Goal: Check status: Check status

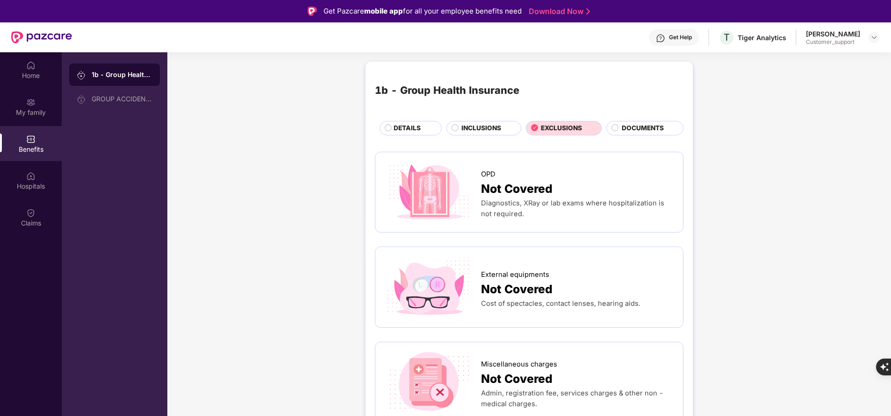
scroll to position [472, 0]
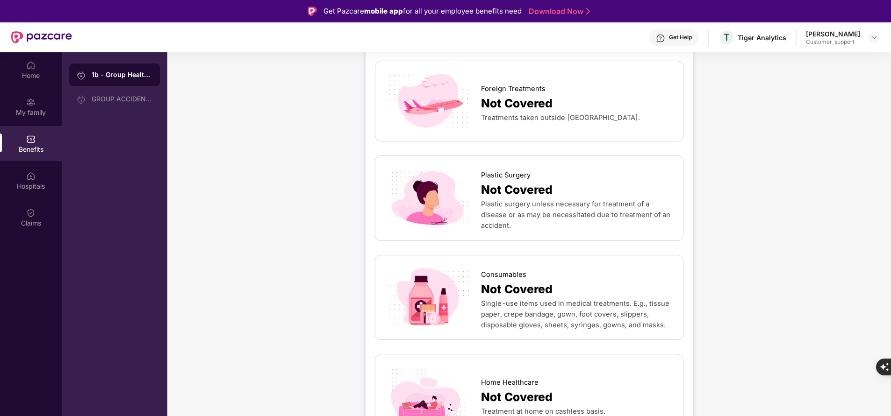
click at [36, 58] on div "Home" at bounding box center [31, 69] width 62 height 35
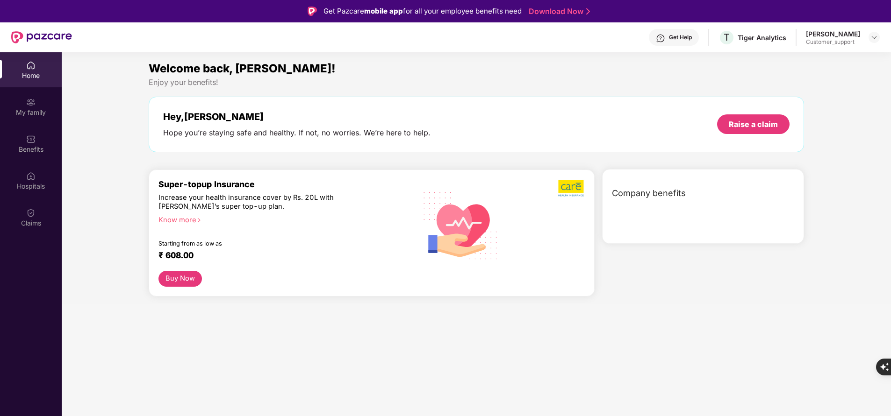
scroll to position [0, 0]
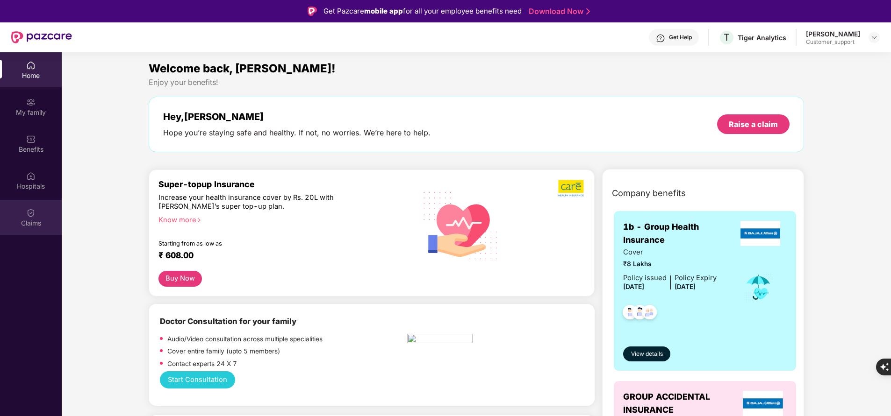
click at [38, 233] on div "Claims" at bounding box center [31, 217] width 62 height 35
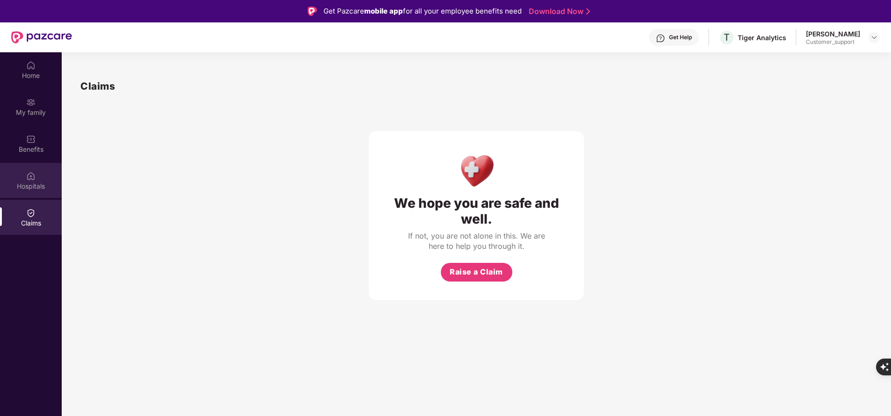
click at [36, 187] on div "Hospitals" at bounding box center [31, 186] width 62 height 9
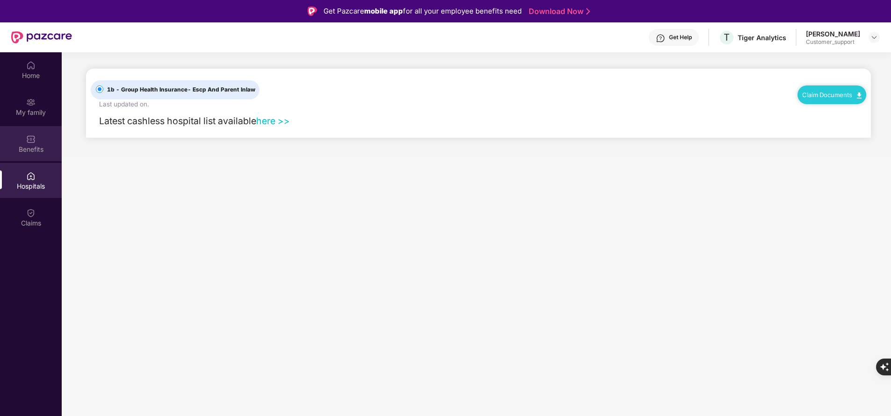
click at [37, 146] on div "Benefits" at bounding box center [31, 149] width 62 height 9
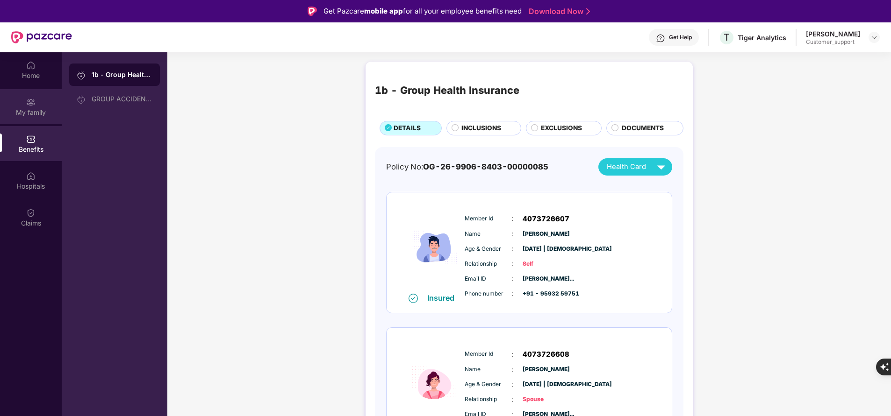
click at [45, 108] on div "My family" at bounding box center [31, 112] width 62 height 9
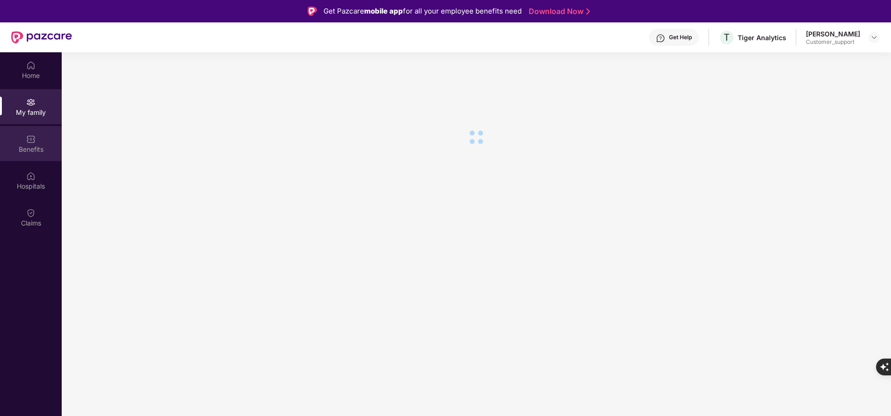
click at [36, 143] on div "Benefits" at bounding box center [31, 143] width 62 height 35
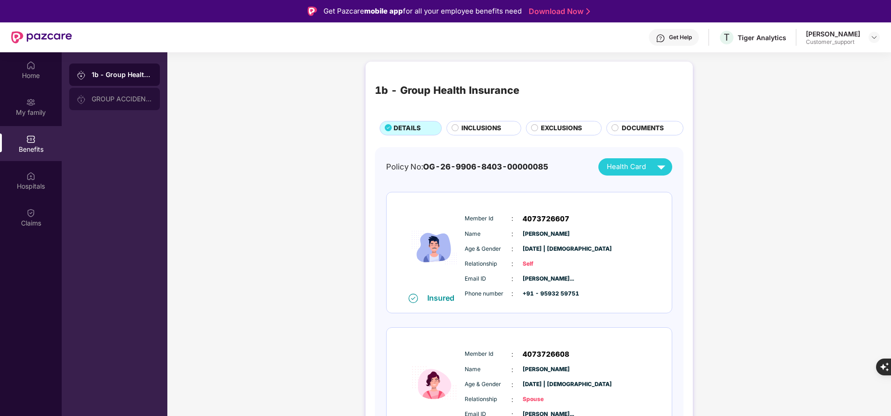
click at [94, 95] on div "GROUP ACCIDENTAL INSURANCE" at bounding box center [114, 99] width 91 height 22
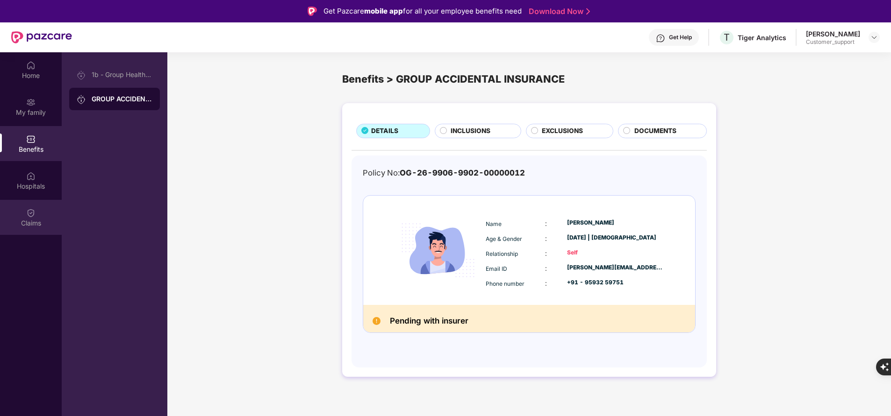
click at [42, 213] on div "Claims" at bounding box center [31, 217] width 62 height 35
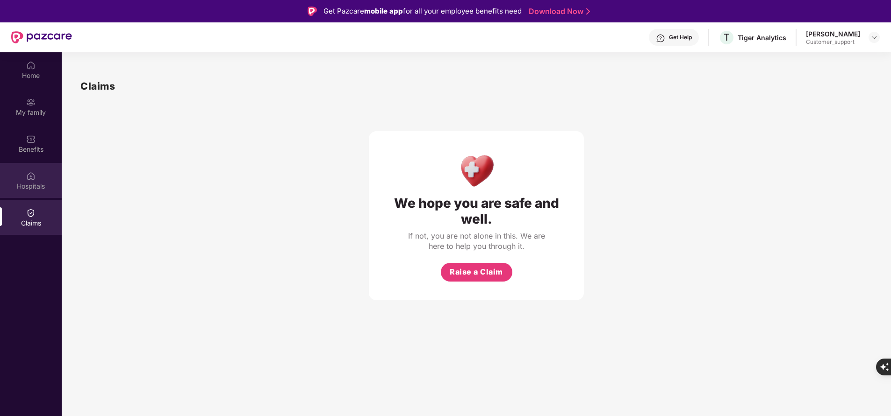
click at [49, 186] on div "Hospitals" at bounding box center [31, 186] width 62 height 9
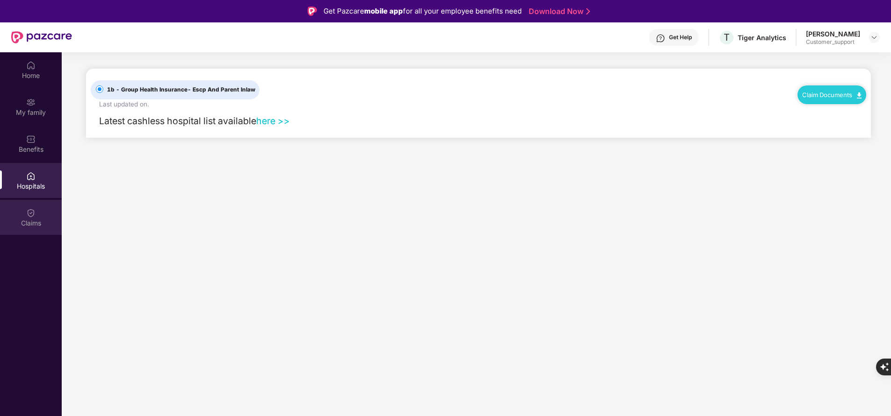
click at [35, 219] on div "Claims" at bounding box center [31, 223] width 62 height 9
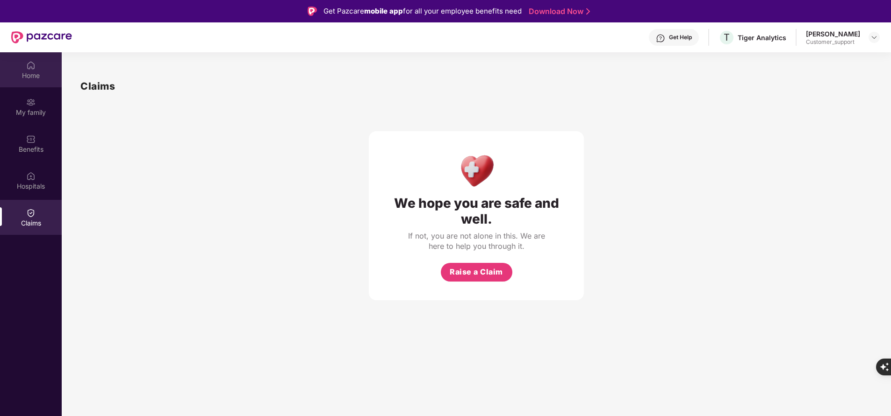
click at [36, 67] on div "Home" at bounding box center [31, 69] width 62 height 35
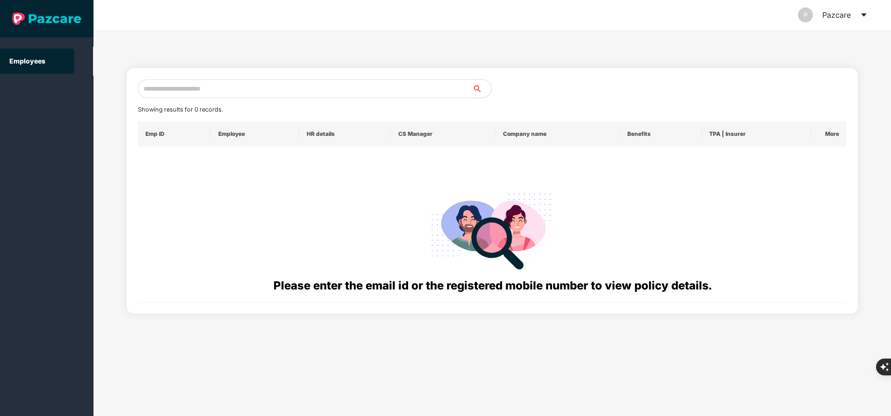
click at [192, 95] on input "text" at bounding box center [305, 88] width 335 height 19
paste input "**********"
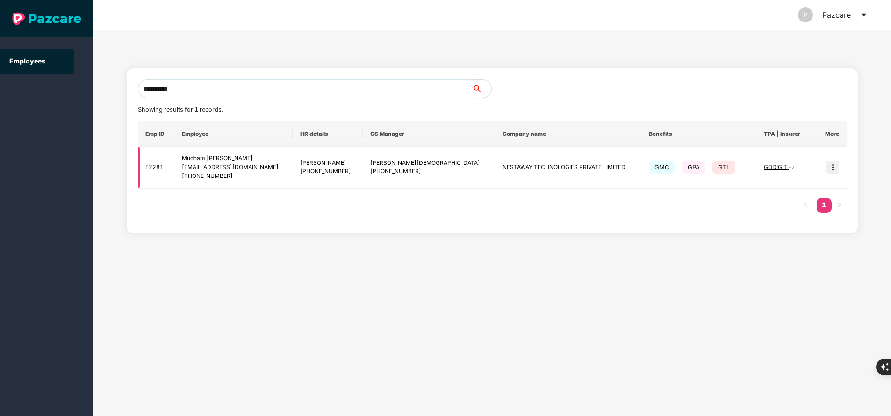
type input "**********"
click at [832, 167] on img at bounding box center [832, 167] width 13 height 13
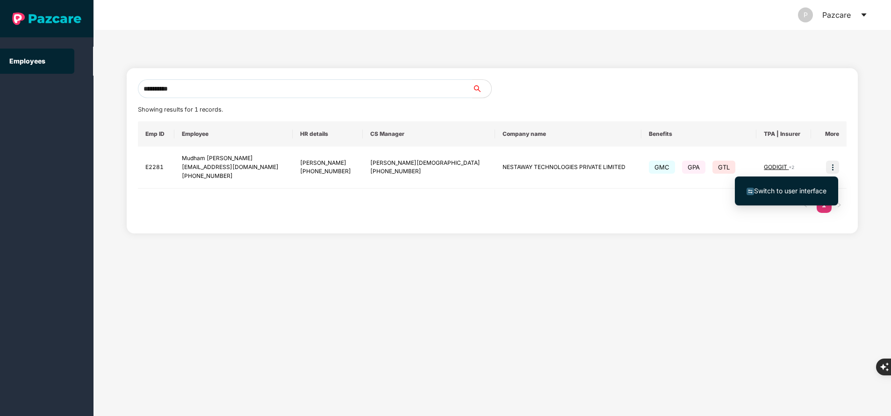
click at [788, 187] on span "Switch to user interface" at bounding box center [790, 191] width 72 height 8
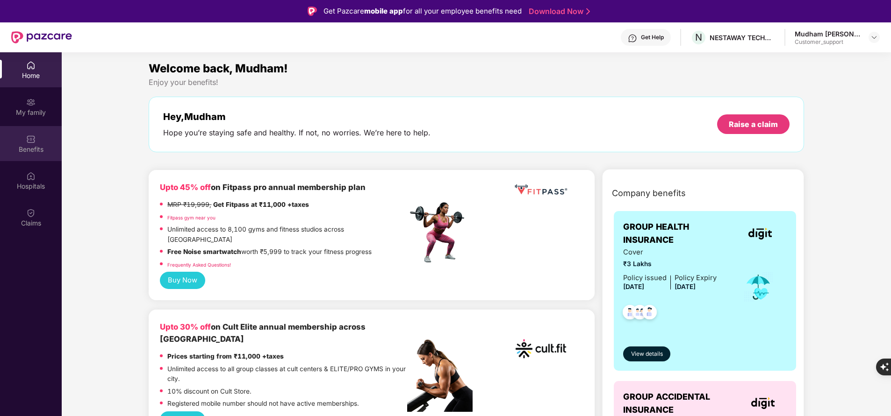
click at [35, 143] on img at bounding box center [30, 139] width 9 height 9
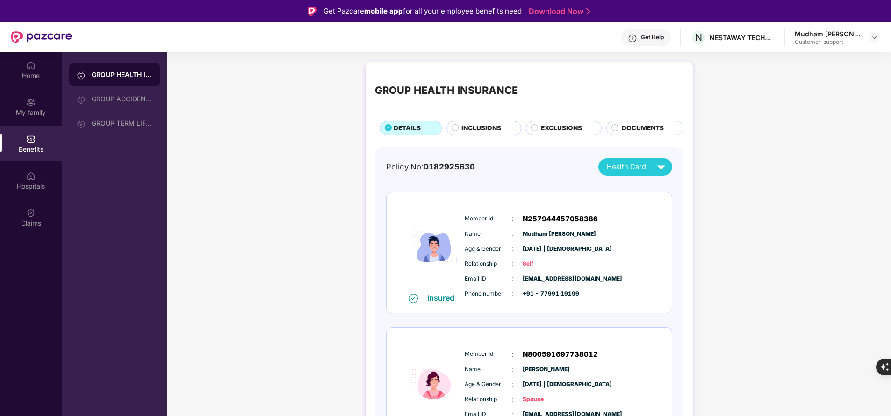
click at [643, 123] on div "DOCUMENTS" at bounding box center [644, 128] width 77 height 14
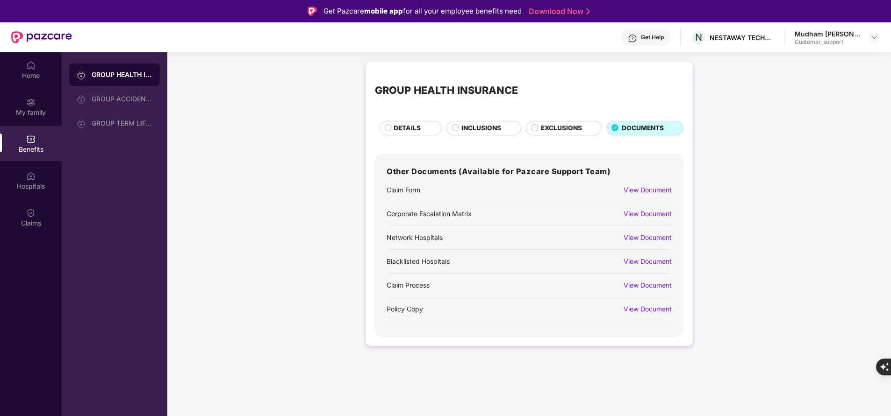
click at [646, 187] on div "View Document" at bounding box center [647, 190] width 48 height 10
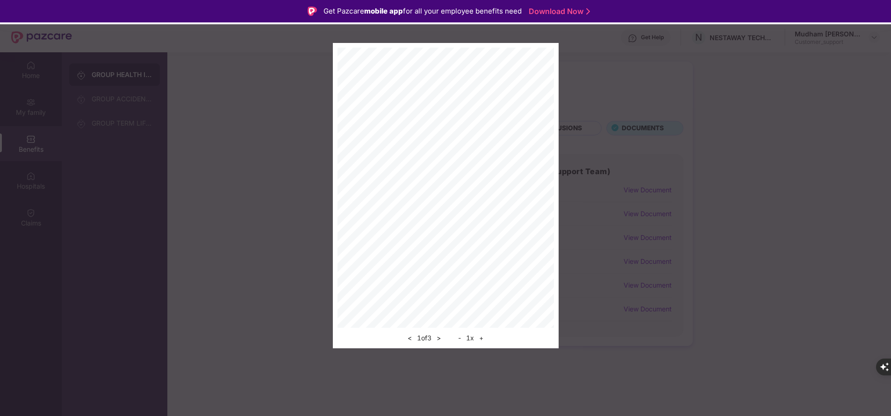
scroll to position [52, 0]
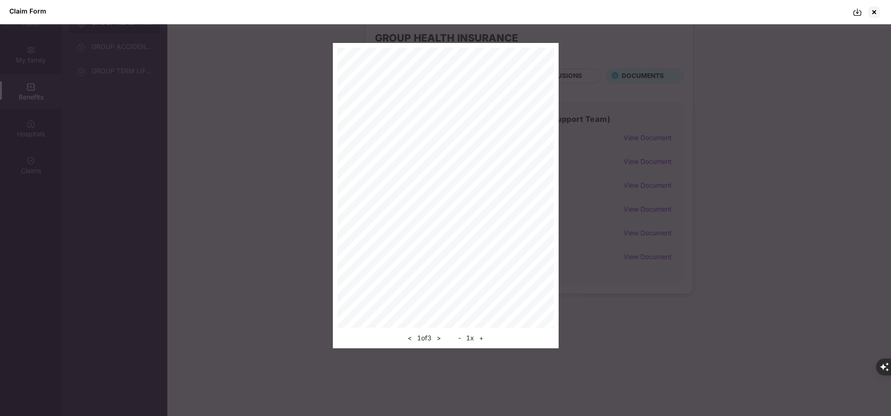
click at [857, 10] on img at bounding box center [857, 11] width 9 height 9
click at [876, 17] on div at bounding box center [874, 12] width 15 height 15
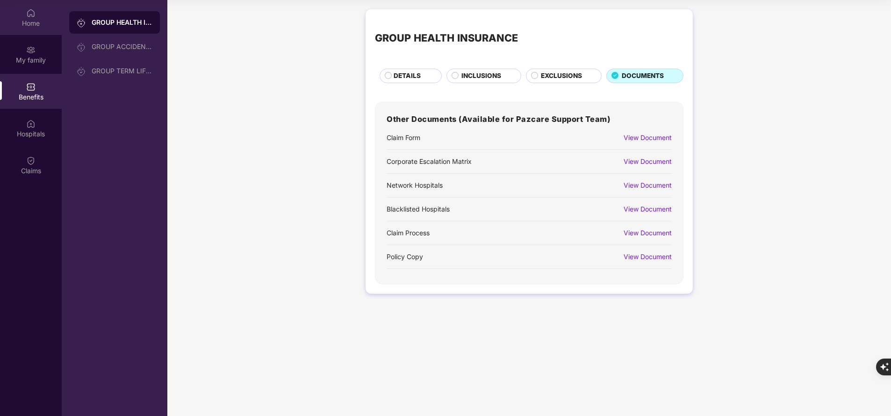
click at [32, 22] on div "Home" at bounding box center [31, 23] width 62 height 9
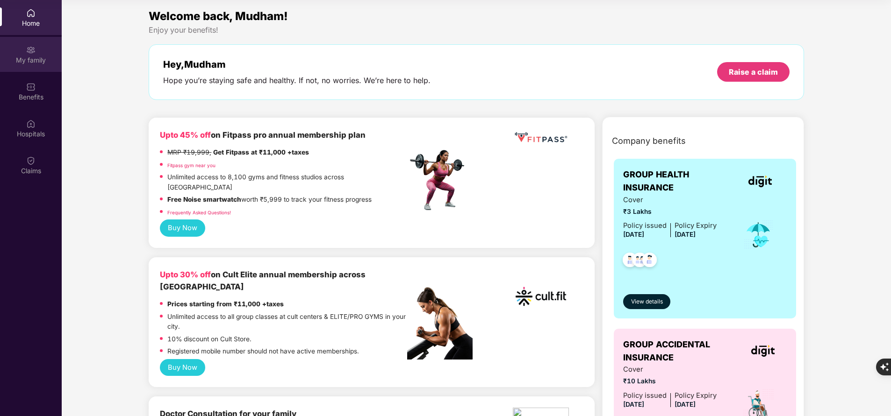
click at [27, 64] on div "My family" at bounding box center [31, 60] width 62 height 9
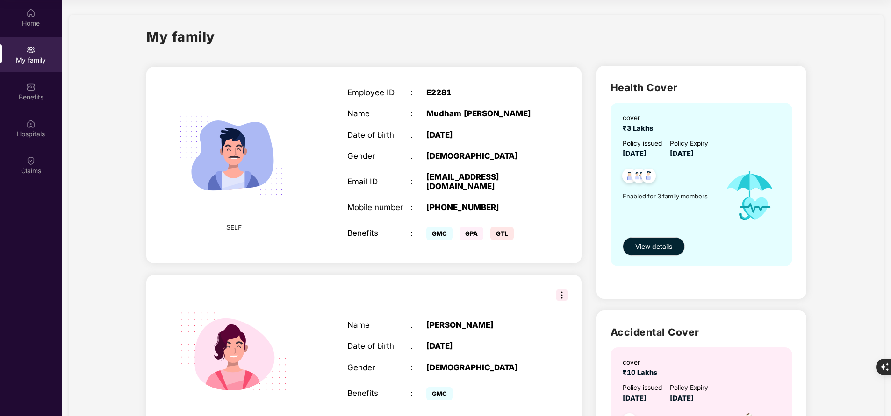
click at [456, 203] on div "[PHONE_NUMBER]" at bounding box center [481, 207] width 110 height 9
copy div "917799119199"
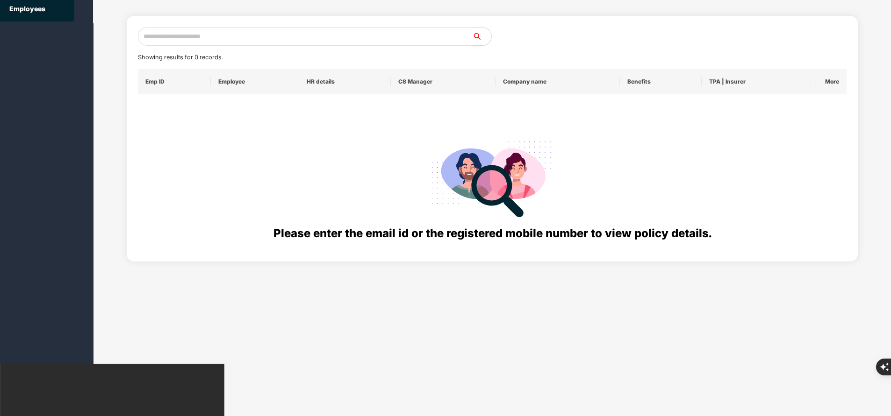
scroll to position [0, 0]
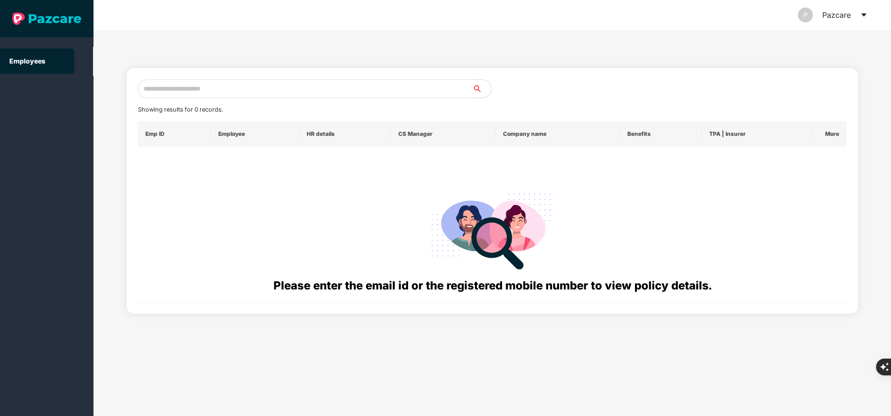
paste input "**********"
click at [294, 85] on input "**********" at bounding box center [305, 88] width 335 height 19
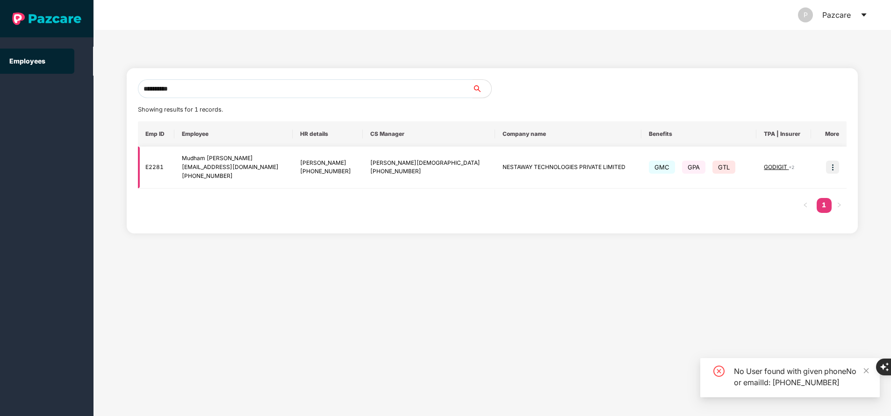
type input "**********"
click at [770, 168] on span "GODIGIT" at bounding box center [776, 167] width 25 height 7
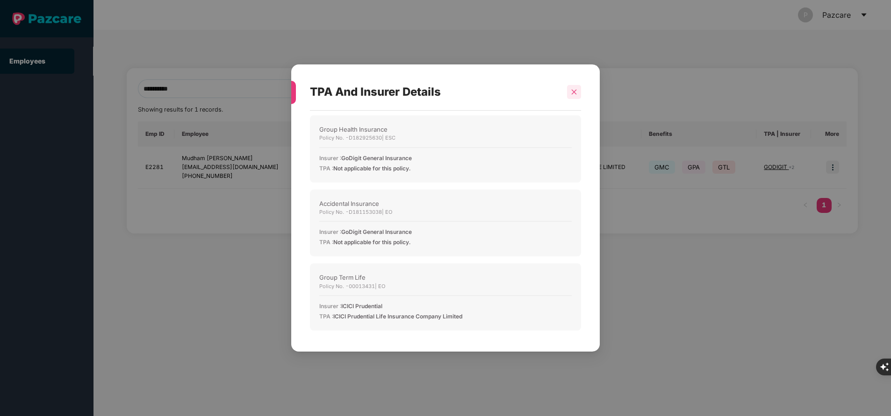
click at [572, 96] on div at bounding box center [574, 92] width 14 height 14
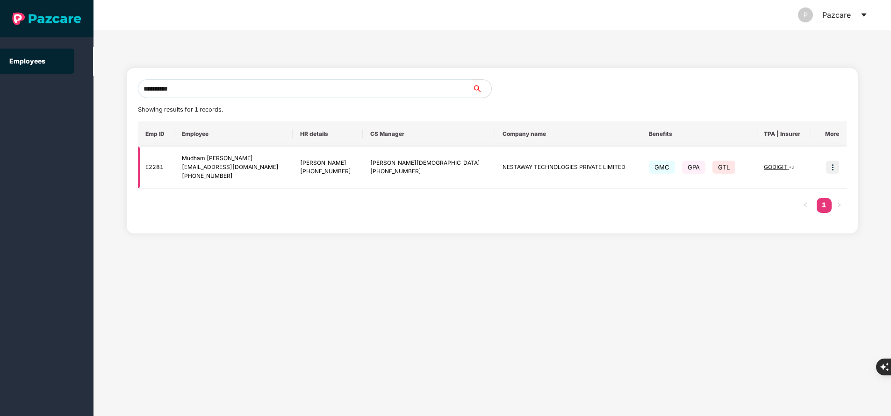
click at [835, 172] on img at bounding box center [832, 167] width 13 height 13
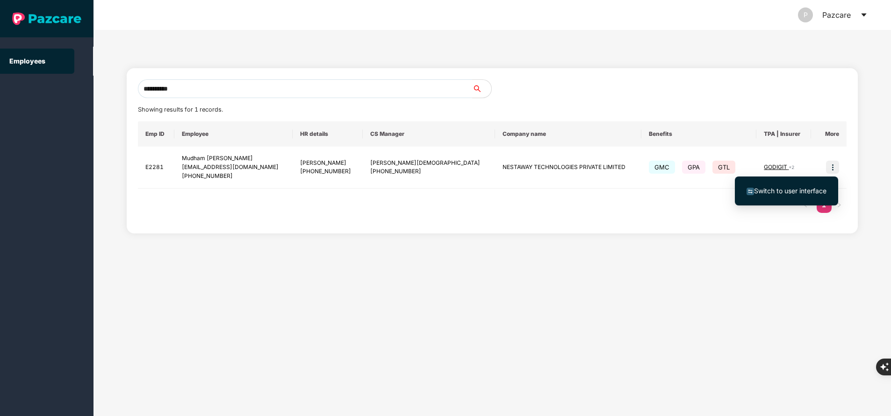
click at [809, 195] on span "Switch to user interface" at bounding box center [786, 191] width 80 height 10
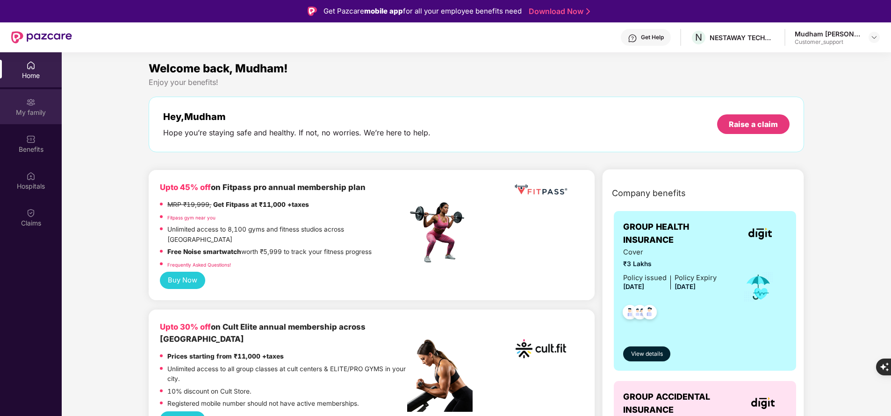
click at [28, 108] on div "My family" at bounding box center [31, 112] width 62 height 9
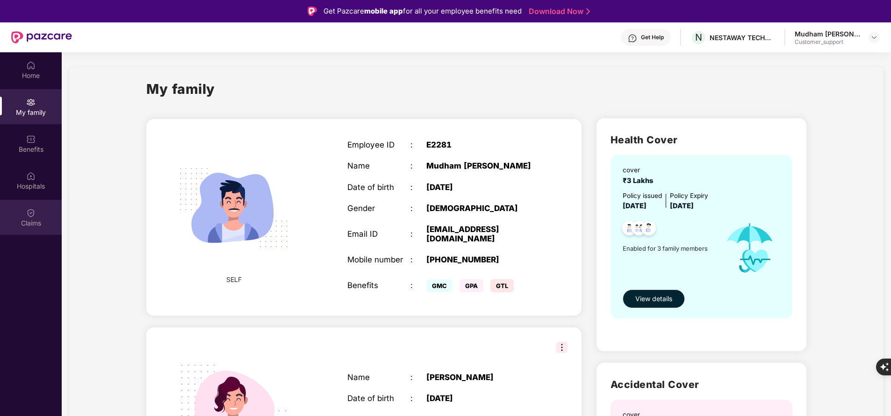
click at [43, 214] on div "Claims" at bounding box center [31, 217] width 62 height 35
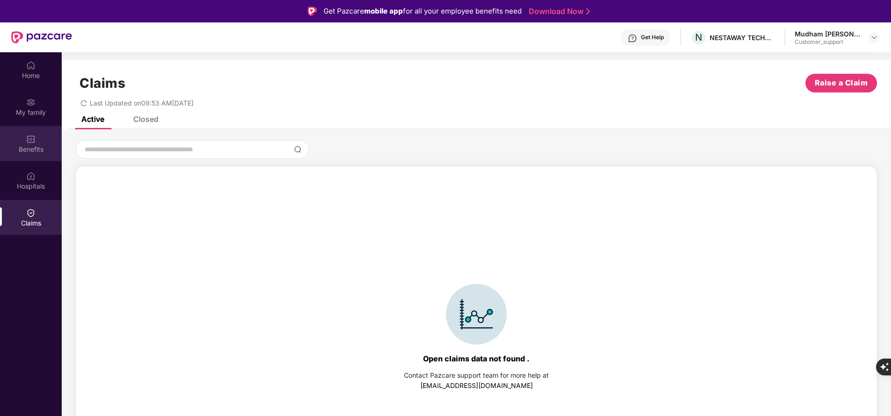
click at [38, 145] on div "Benefits" at bounding box center [31, 149] width 62 height 9
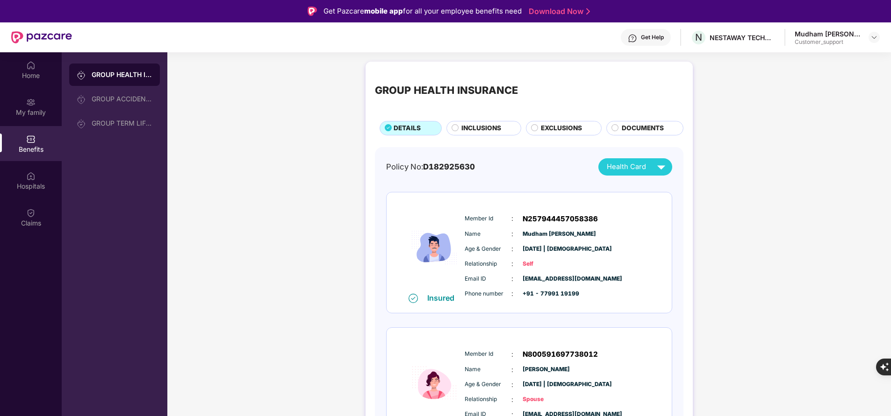
click at [473, 129] on span "INCLUSIONS" at bounding box center [481, 128] width 40 height 10
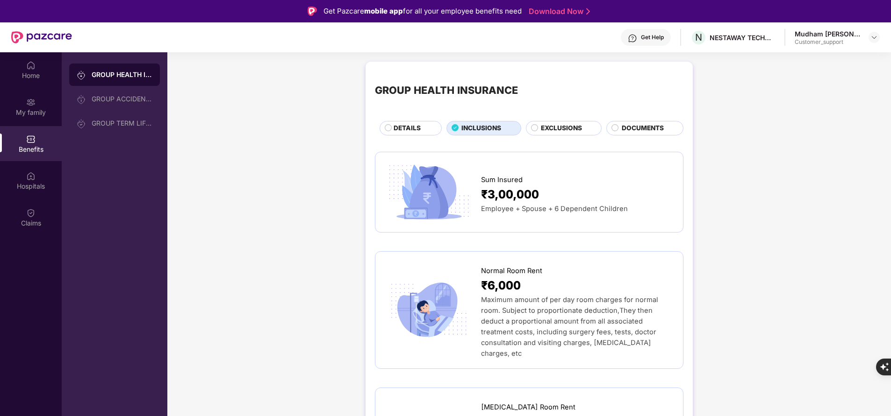
click at [408, 123] on div "DETAILS" at bounding box center [411, 128] width 62 height 14
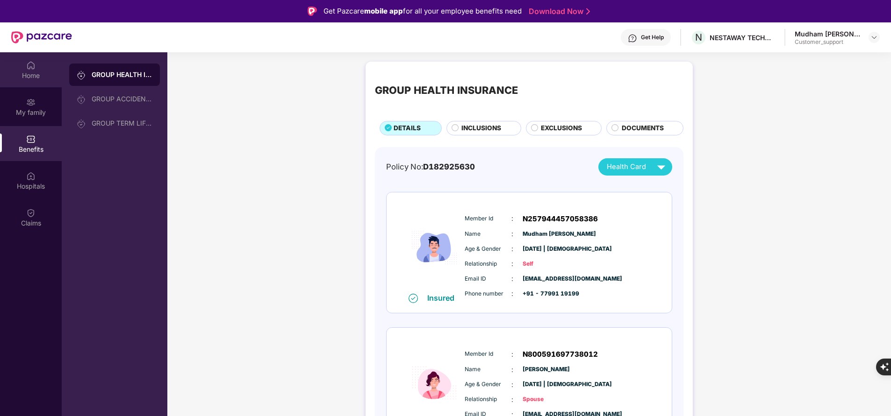
click at [33, 72] on div "Home" at bounding box center [31, 75] width 62 height 9
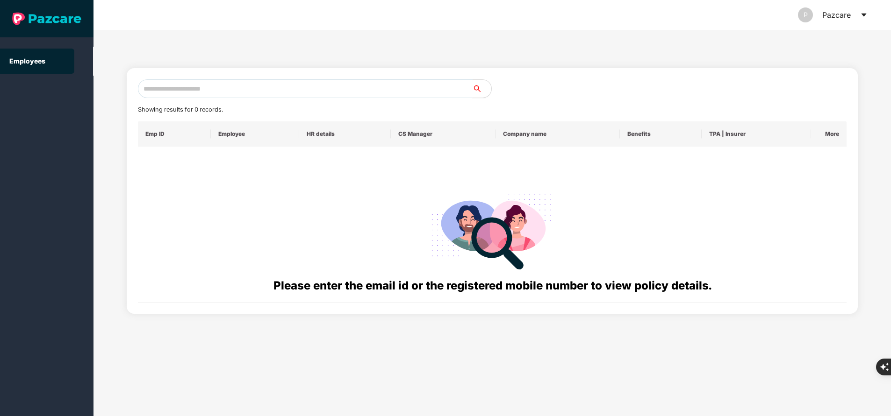
click at [294, 89] on input "text" at bounding box center [305, 88] width 335 height 19
paste input "**********"
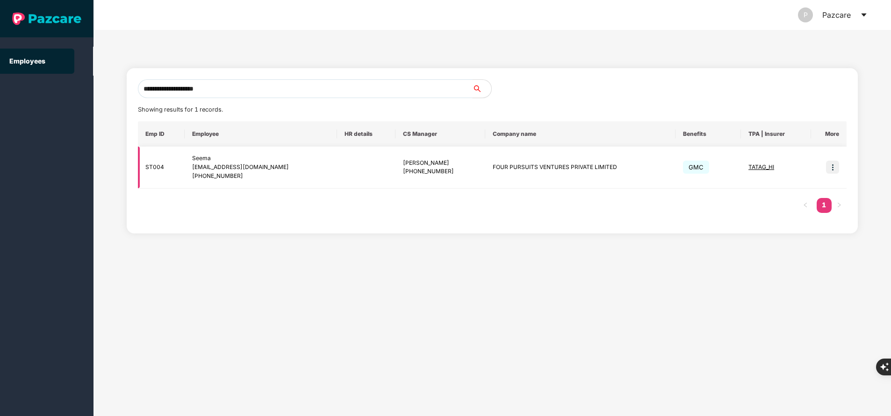
type input "**********"
click at [823, 166] on td at bounding box center [829, 168] width 36 height 42
click at [831, 164] on img at bounding box center [832, 167] width 13 height 13
click at [831, 166] on img at bounding box center [832, 167] width 13 height 13
click at [834, 167] on img at bounding box center [832, 167] width 13 height 13
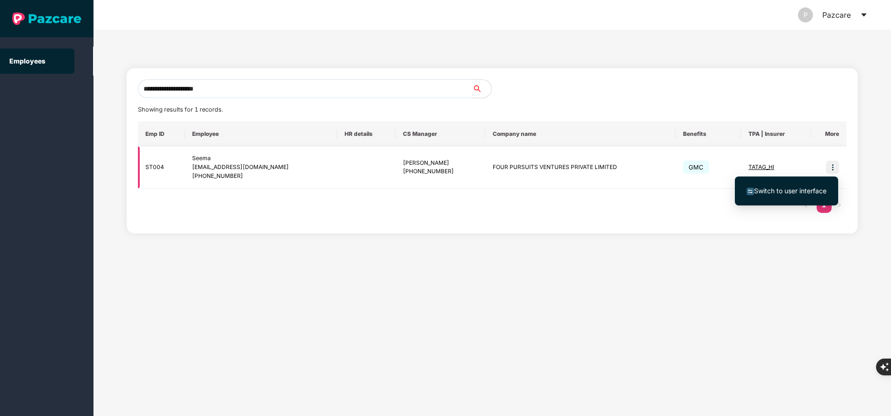
click at [834, 165] on img at bounding box center [832, 167] width 13 height 13
click at [831, 169] on img at bounding box center [832, 167] width 13 height 13
click at [799, 191] on span "Switch to user interface" at bounding box center [790, 191] width 72 height 8
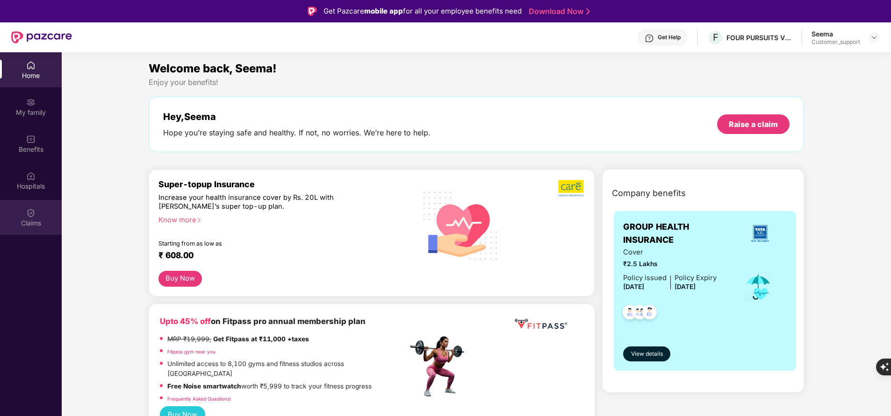
click at [33, 229] on div "Claims" at bounding box center [31, 217] width 62 height 35
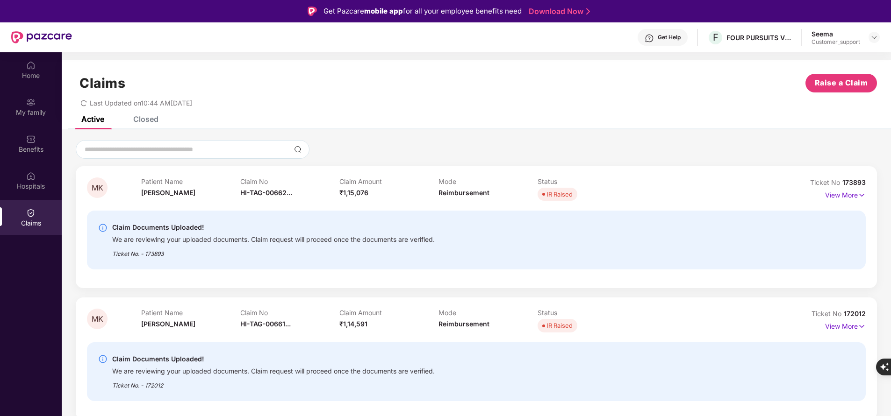
scroll to position [19, 0]
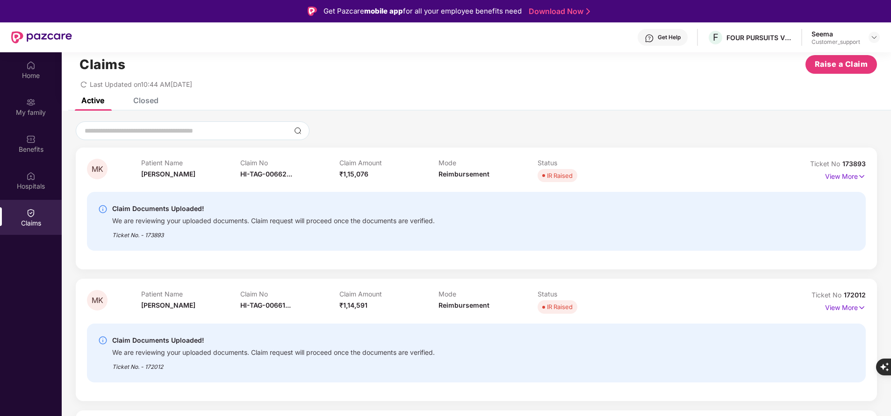
click at [27, 283] on div "Home My family Benefits Hospitals Claims" at bounding box center [31, 260] width 62 height 416
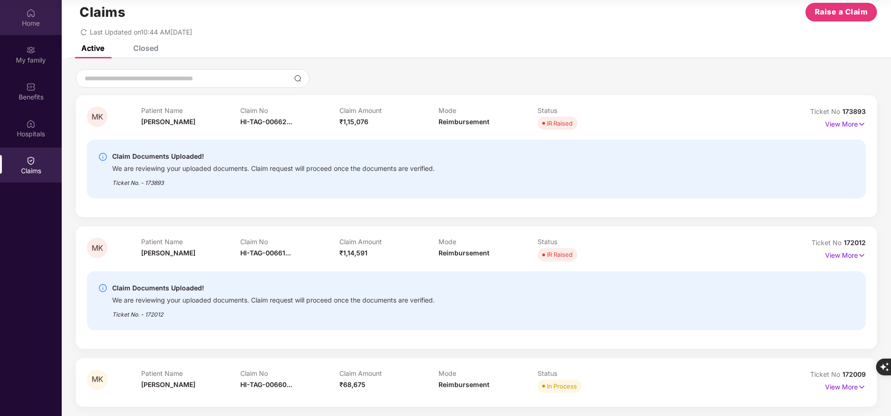
click at [34, 15] on img at bounding box center [30, 12] width 9 height 9
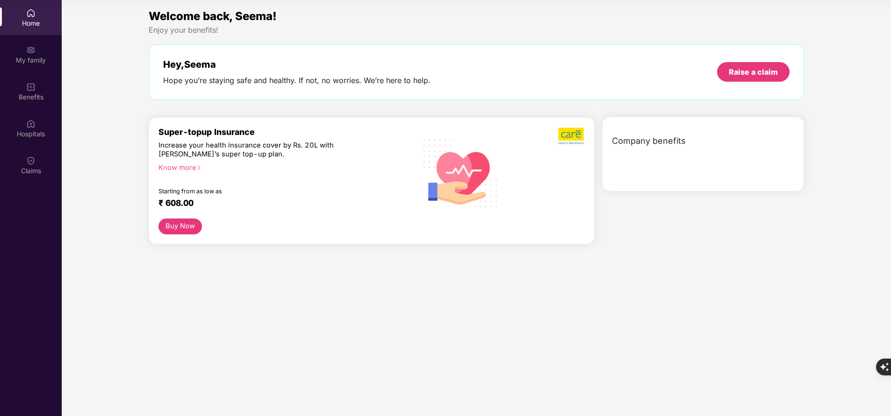
scroll to position [0, 0]
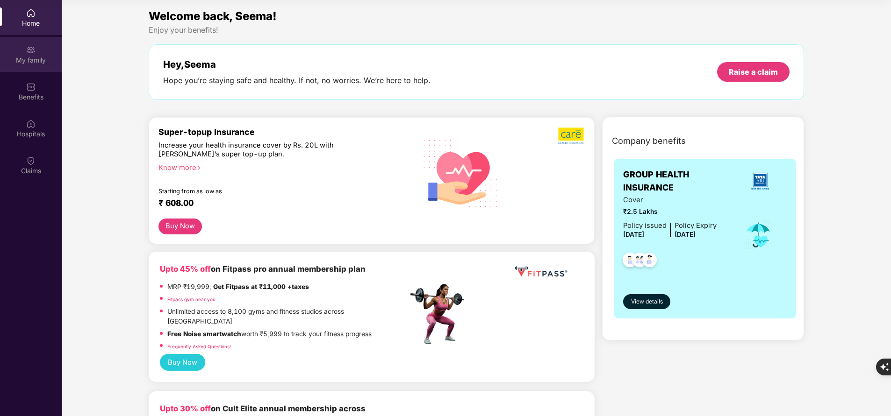
click at [46, 60] on div "My family" at bounding box center [31, 60] width 62 height 9
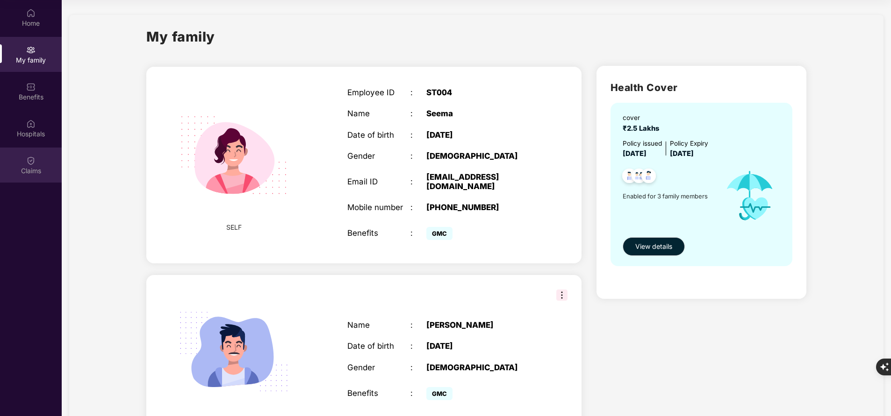
click at [29, 172] on div "Claims" at bounding box center [31, 170] width 62 height 9
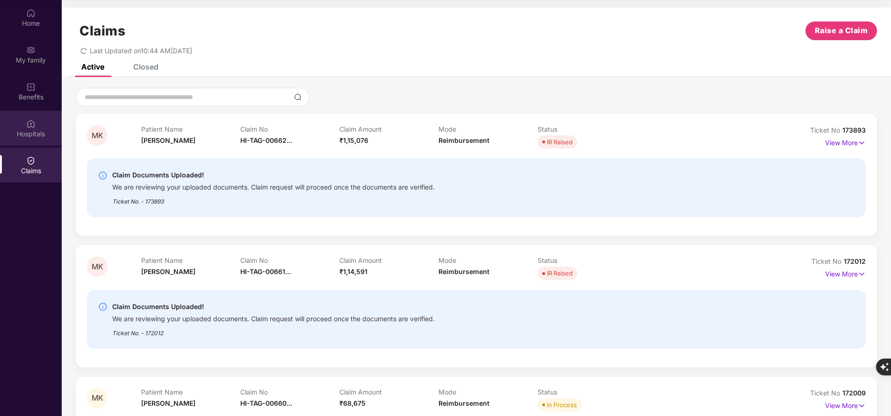
click at [30, 130] on div "Hospitals" at bounding box center [31, 133] width 62 height 9
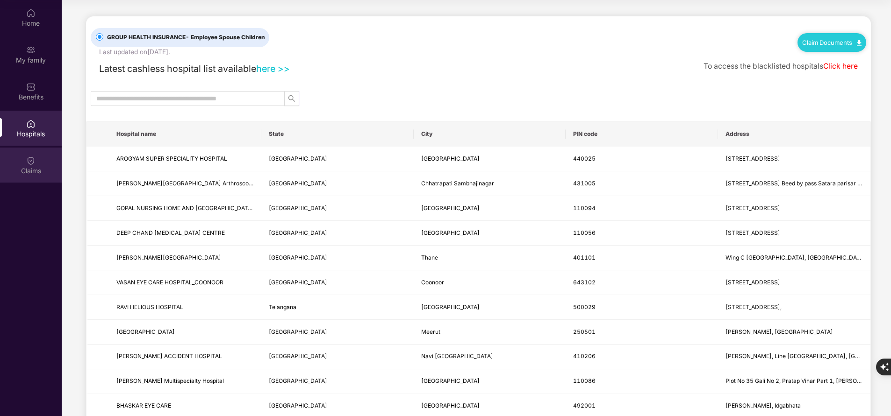
click at [31, 165] on img at bounding box center [30, 160] width 9 height 9
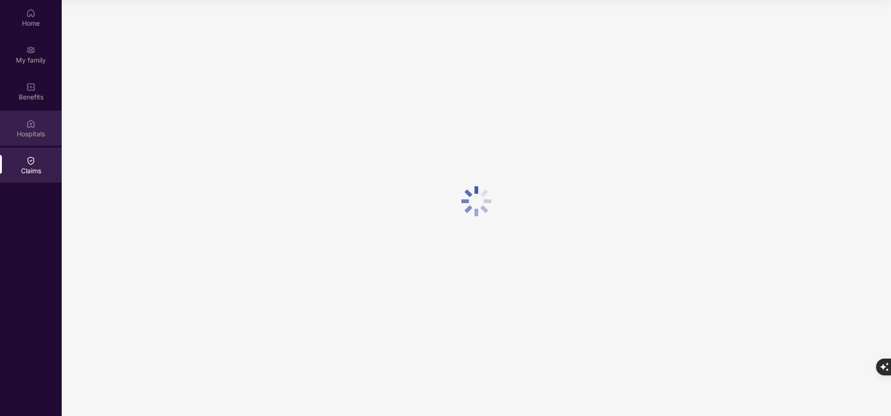
click at [40, 139] on div "Hospitals" at bounding box center [31, 128] width 62 height 35
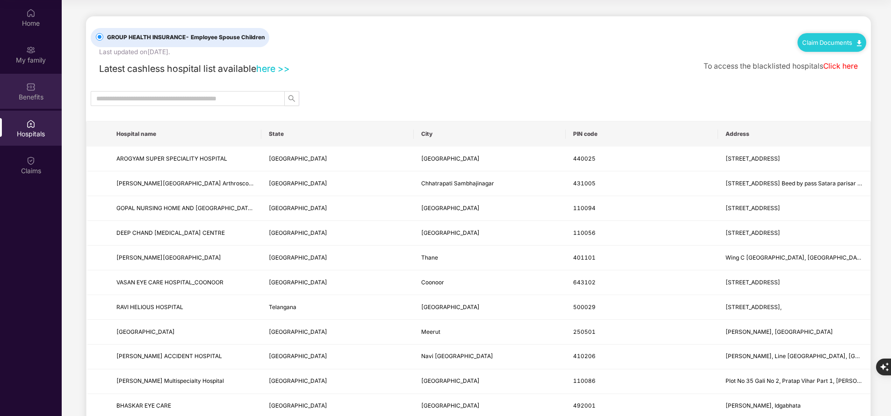
click at [36, 93] on div "Benefits" at bounding box center [31, 97] width 62 height 9
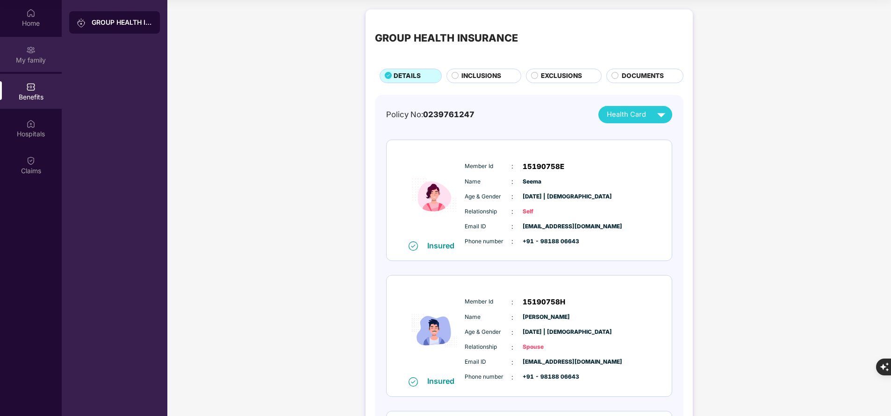
click at [43, 60] on div "My family" at bounding box center [31, 60] width 62 height 9
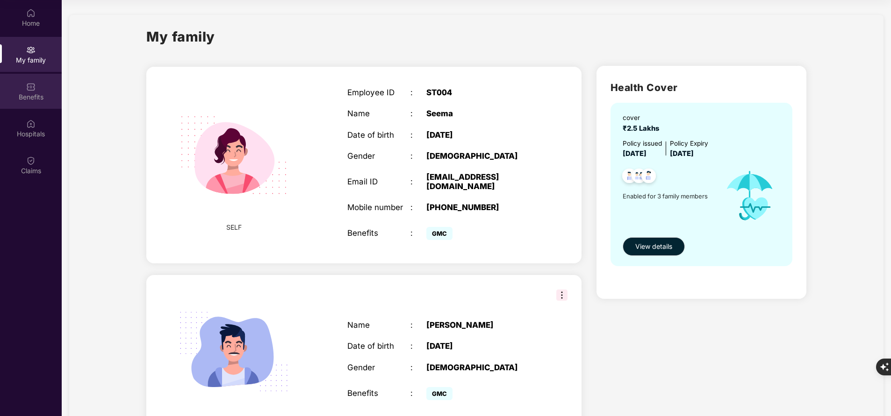
click at [35, 88] on img at bounding box center [30, 86] width 9 height 9
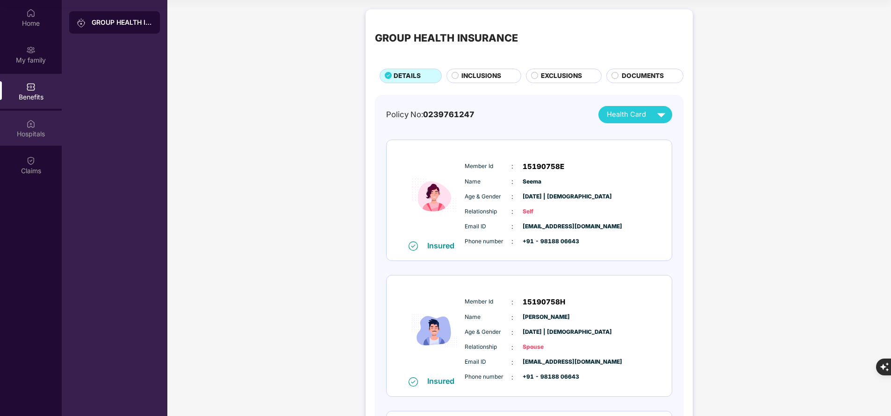
click at [33, 130] on div "Hospitals" at bounding box center [31, 133] width 62 height 9
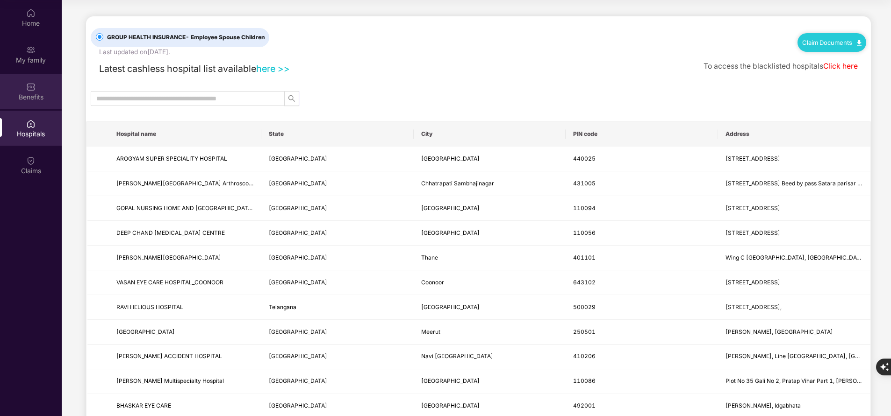
click at [35, 97] on div "Benefits" at bounding box center [31, 97] width 62 height 9
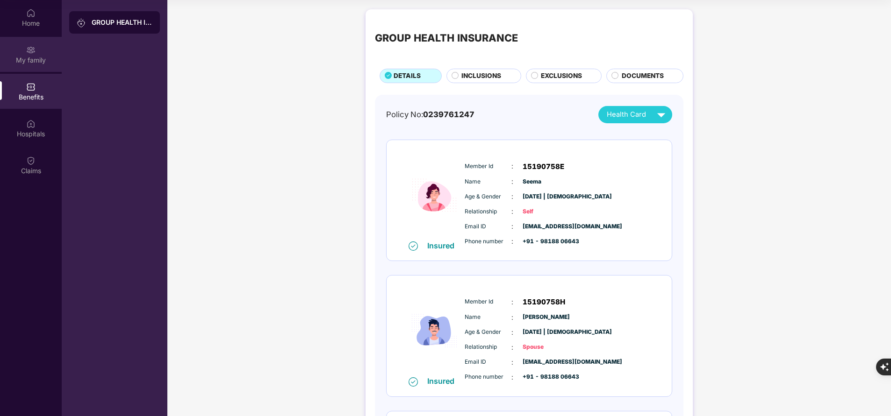
click at [44, 61] on div "My family" at bounding box center [31, 60] width 62 height 9
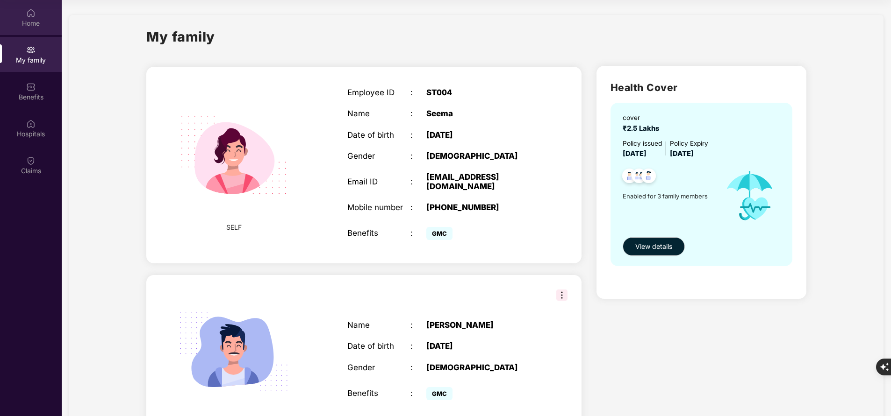
click at [29, 22] on div "Home" at bounding box center [31, 23] width 62 height 9
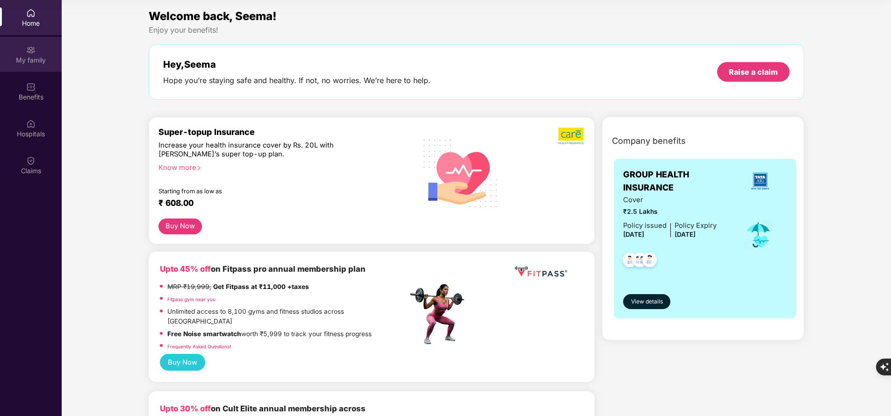
click at [30, 56] on div "My family" at bounding box center [31, 60] width 62 height 9
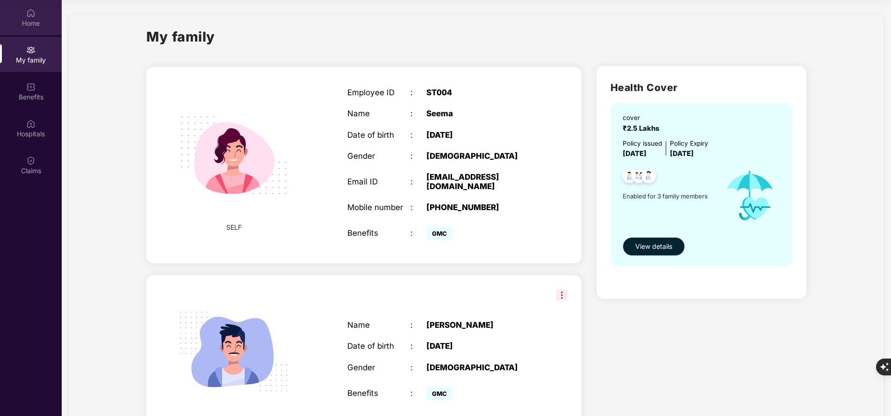
click at [47, 19] on div "Home" at bounding box center [31, 23] width 62 height 9
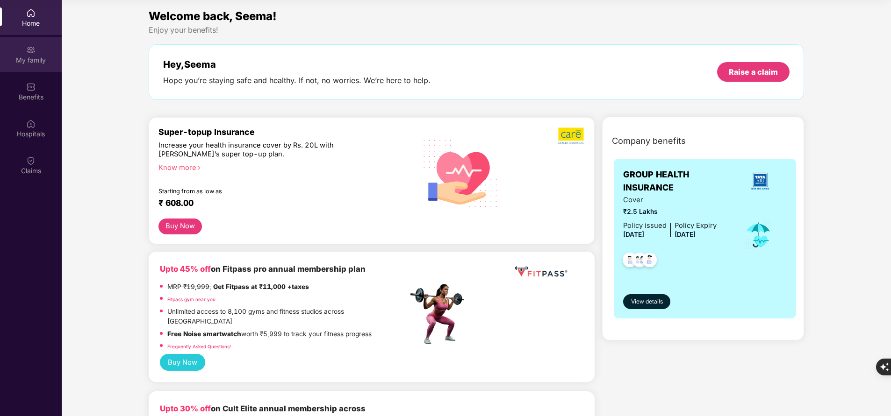
click at [41, 47] on div "My family" at bounding box center [31, 54] width 62 height 35
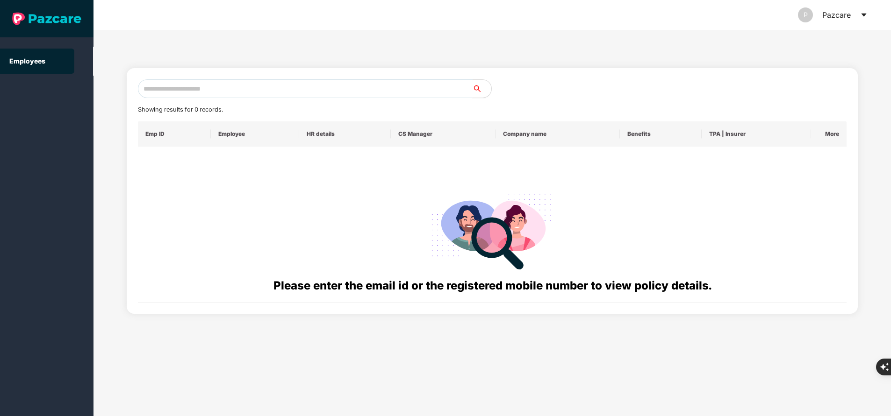
click at [234, 85] on input "text" at bounding box center [305, 88] width 335 height 19
paste input "**********"
click at [228, 86] on input "**********" at bounding box center [305, 88] width 335 height 19
type input "*"
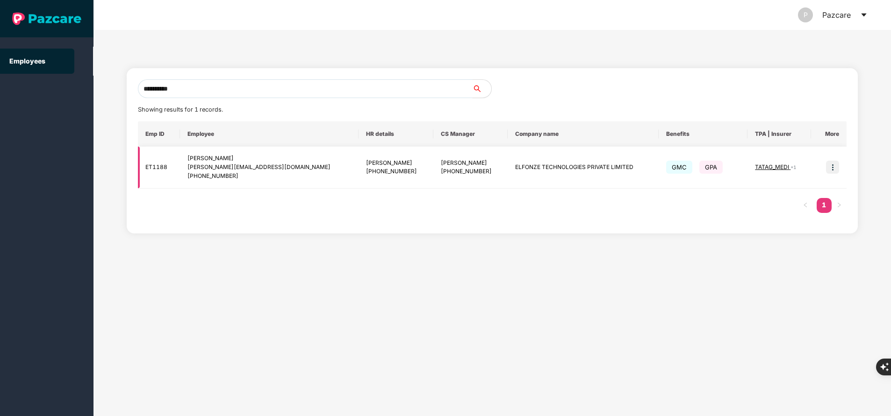
type input "**********"
click at [836, 171] on img at bounding box center [832, 167] width 13 height 13
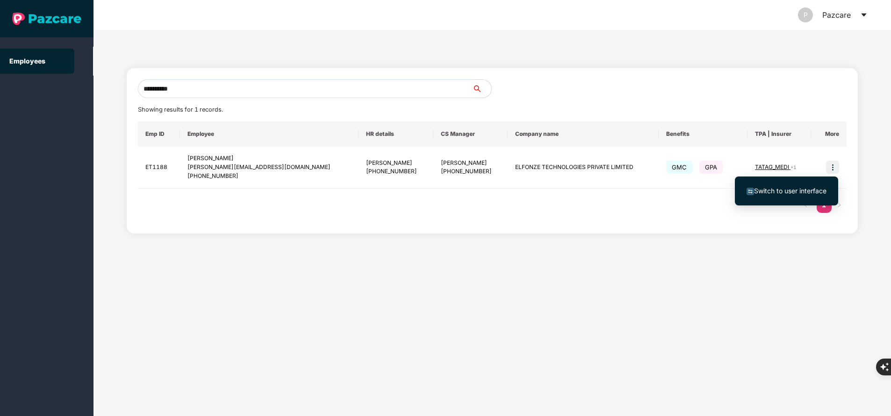
click at [812, 191] on span "Switch to user interface" at bounding box center [790, 191] width 72 height 8
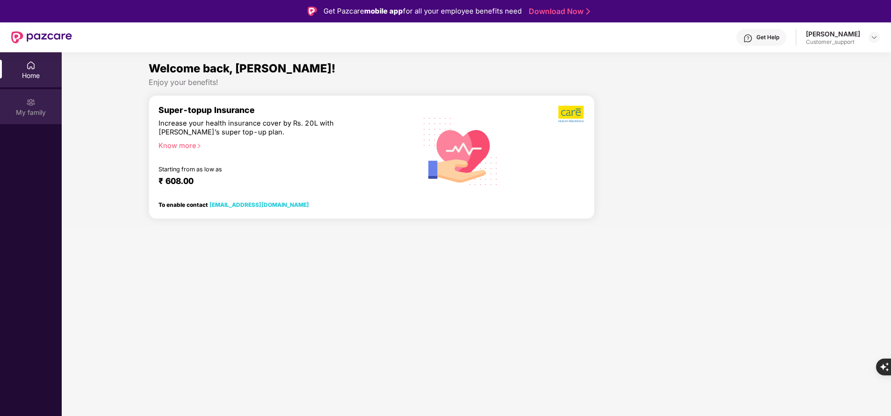
click at [44, 106] on div "My family" at bounding box center [31, 106] width 62 height 35
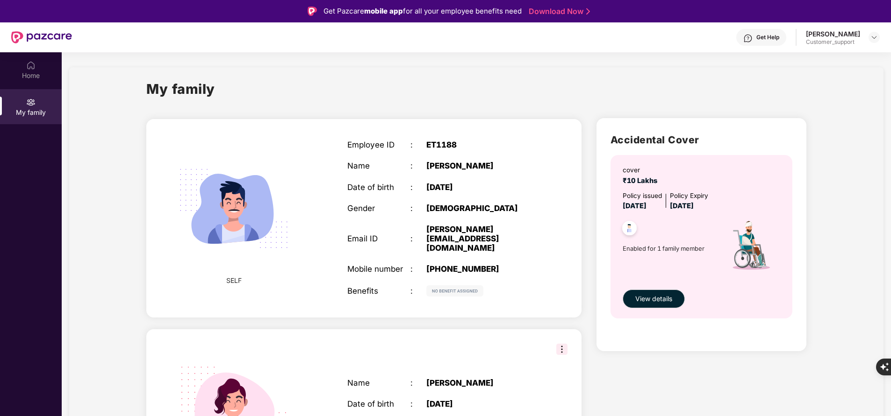
click at [36, 72] on div "Home" at bounding box center [31, 75] width 62 height 9
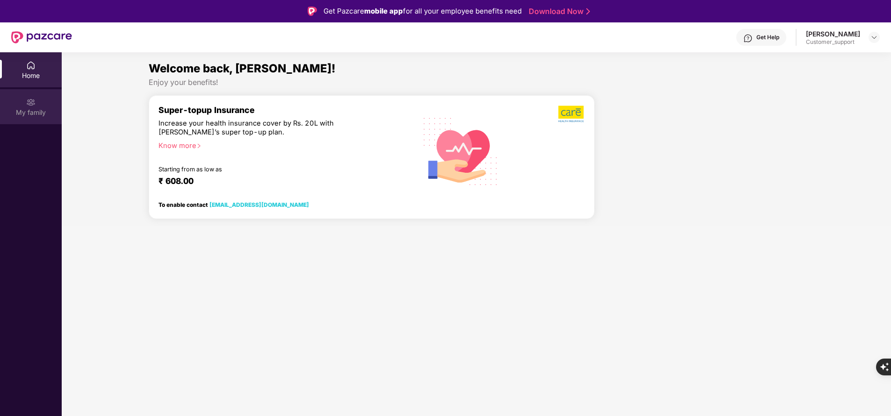
click at [36, 105] on div "My family" at bounding box center [31, 106] width 62 height 35
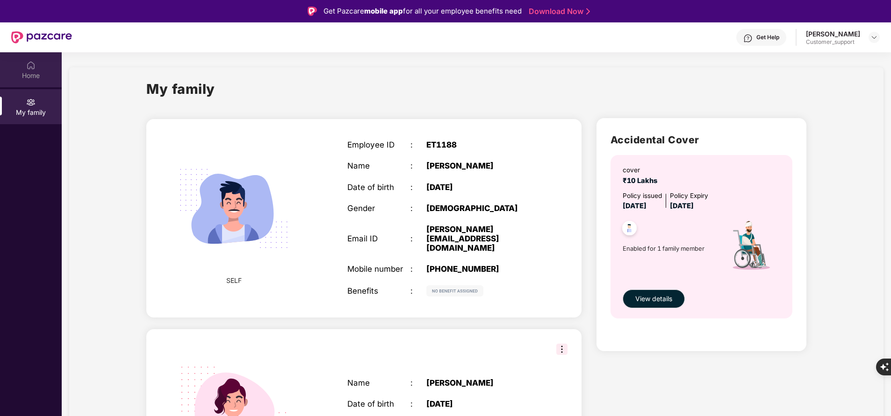
click at [42, 78] on div "Home" at bounding box center [31, 75] width 62 height 9
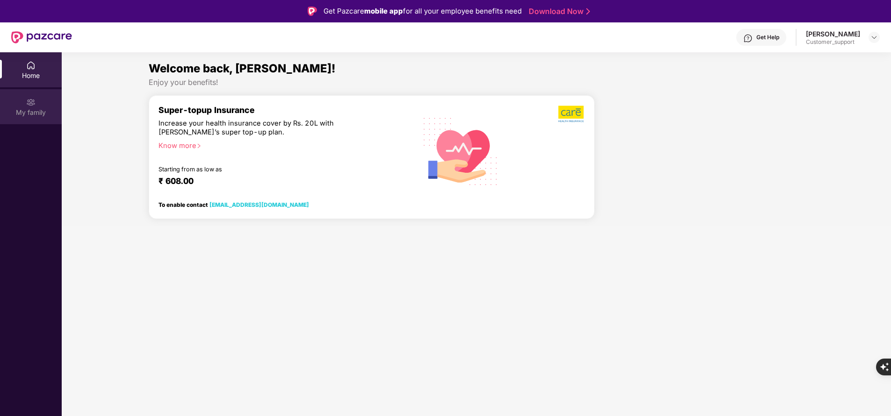
click at [38, 110] on div "My family" at bounding box center [31, 112] width 62 height 9
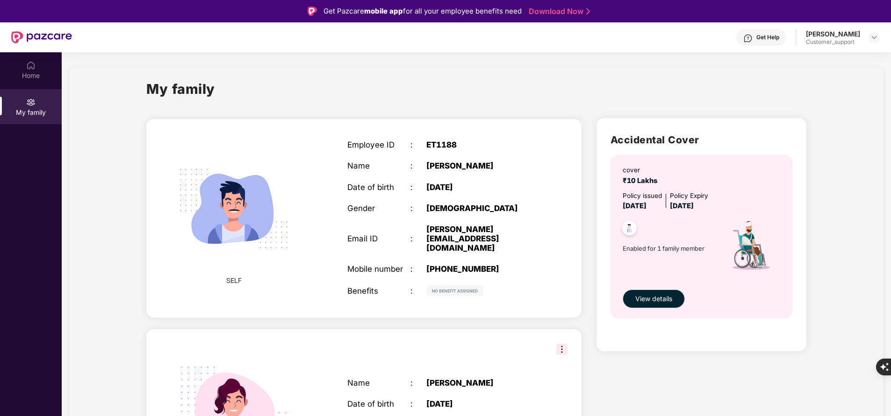
click at [472, 227] on div "[PERSON_NAME][EMAIL_ADDRESS][DOMAIN_NAME]" at bounding box center [481, 239] width 110 height 28
copy div "[PERSON_NAME][EMAIL_ADDRESS][DOMAIN_NAME]"
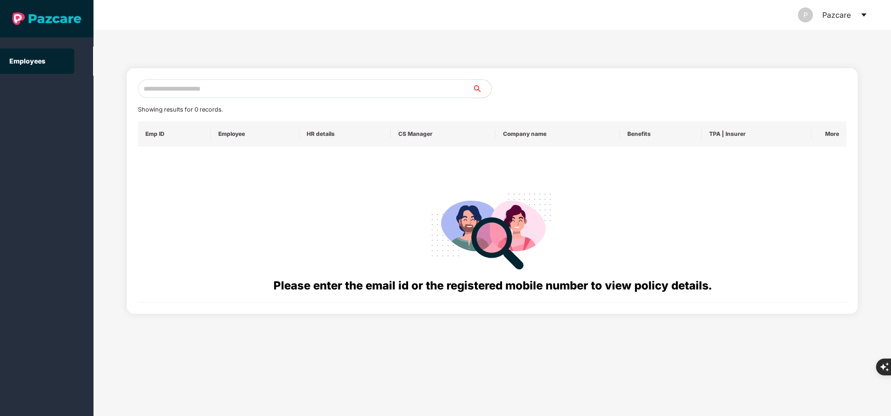
click at [279, 85] on input "text" at bounding box center [305, 88] width 335 height 19
paste input "**********"
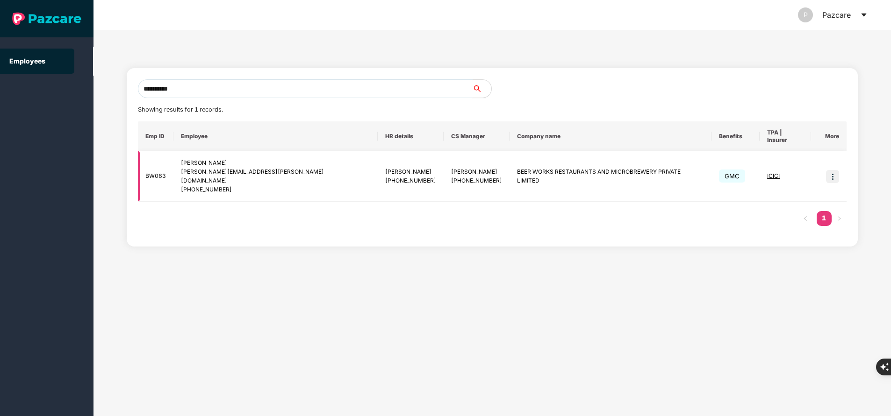
type input "**********"
click at [834, 170] on img at bounding box center [832, 176] width 13 height 13
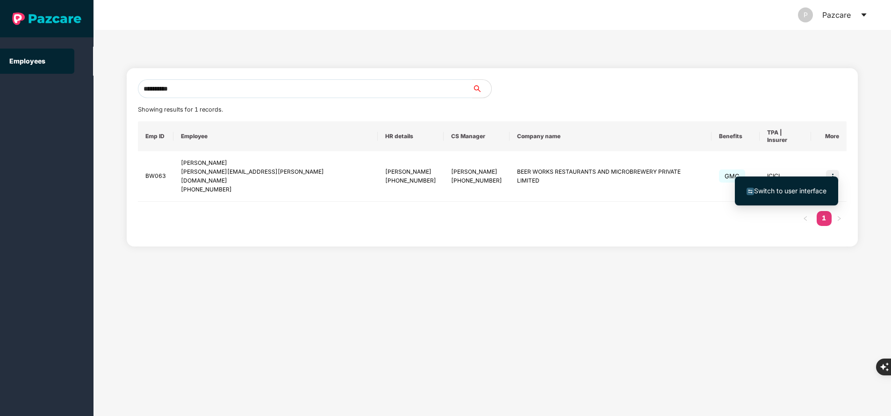
click at [793, 189] on span "Switch to user interface" at bounding box center [790, 191] width 72 height 8
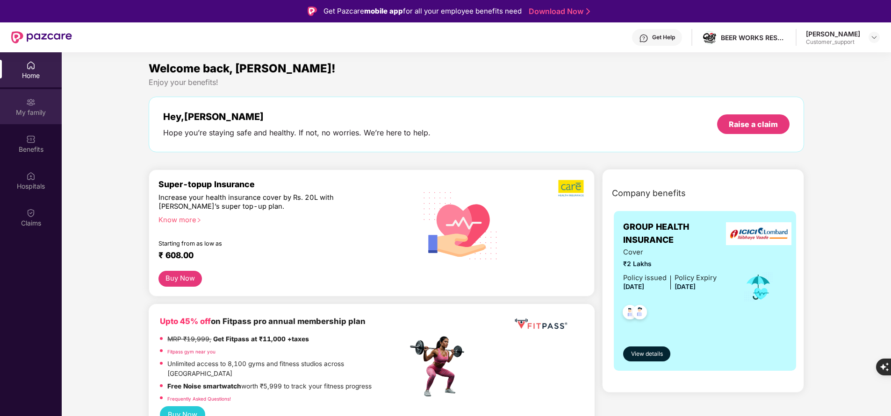
click at [27, 110] on div "My family" at bounding box center [31, 112] width 62 height 9
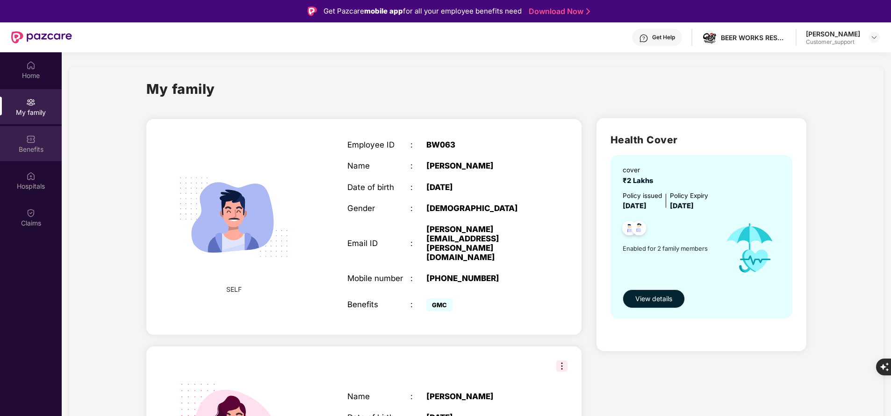
click at [31, 141] on img at bounding box center [30, 139] width 9 height 9
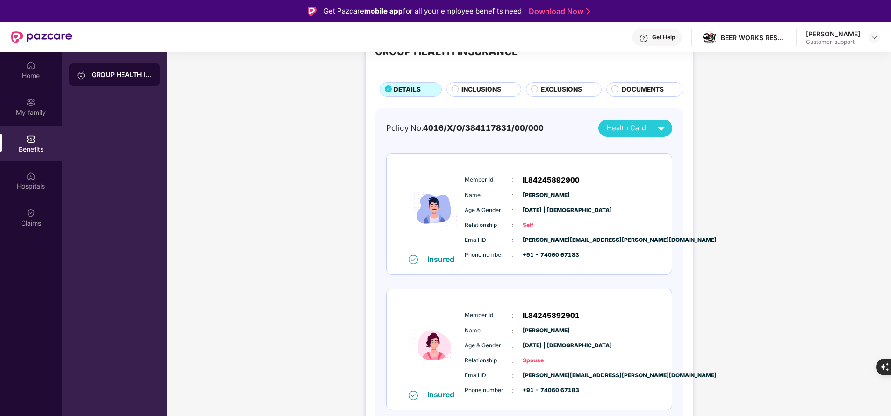
scroll to position [52, 0]
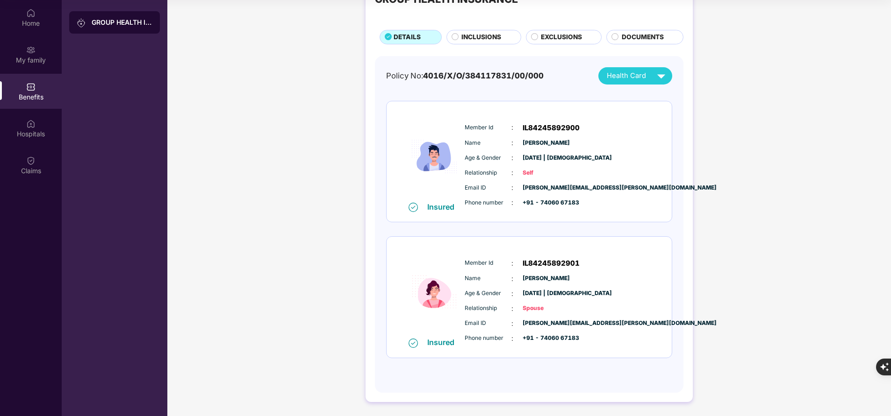
click at [490, 31] on div "INCLUSIONS" at bounding box center [483, 37] width 75 height 14
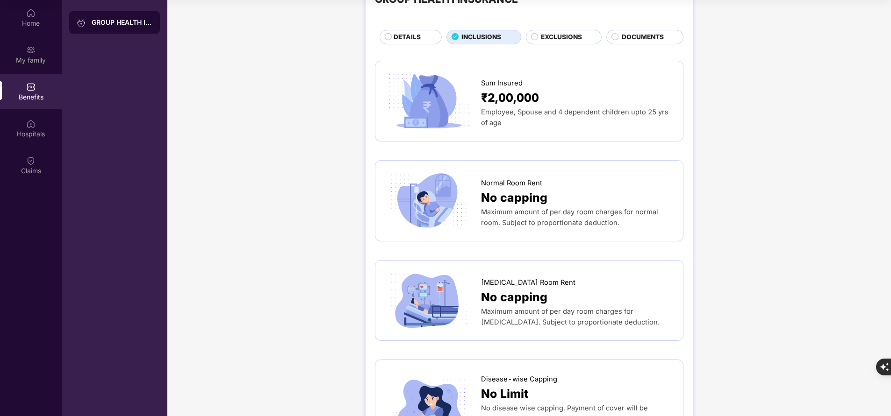
click at [421, 30] on div "DETAILS" at bounding box center [411, 37] width 62 height 14
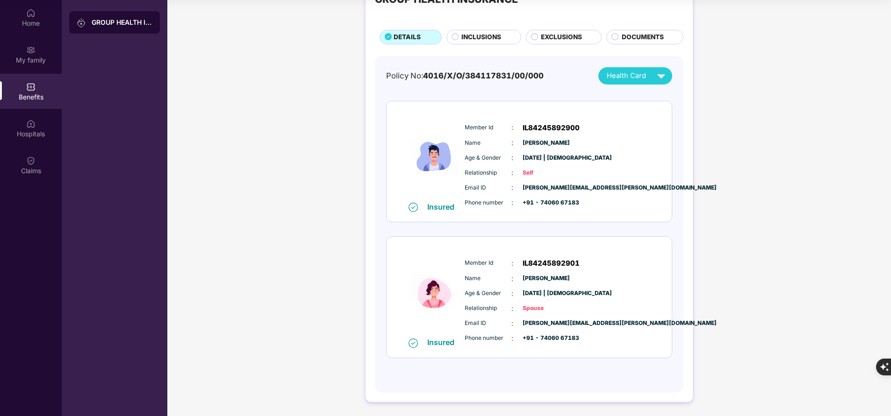
scroll to position [0, 0]
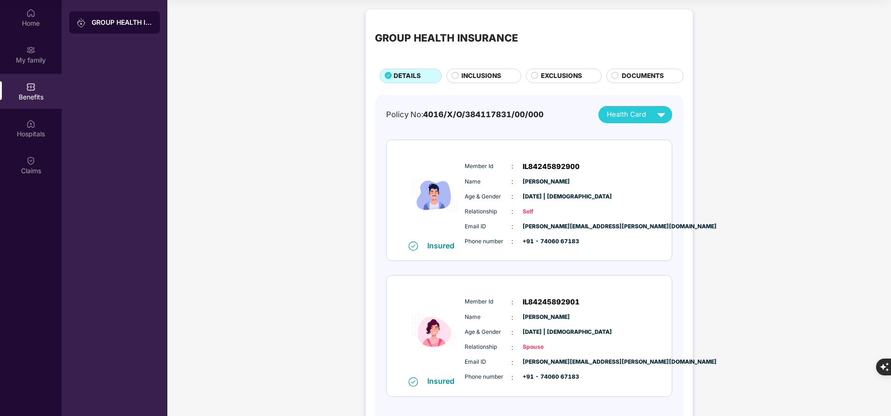
click at [484, 79] on span "INCLUSIONS" at bounding box center [481, 76] width 40 height 10
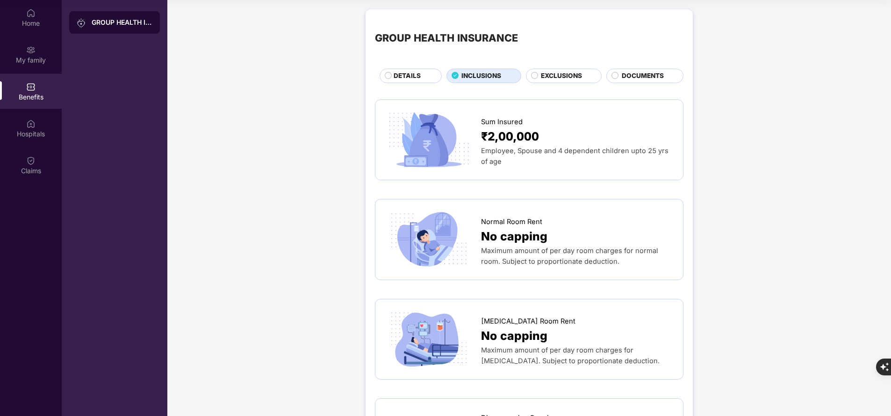
click at [402, 72] on span "DETAILS" at bounding box center [407, 76] width 27 height 10
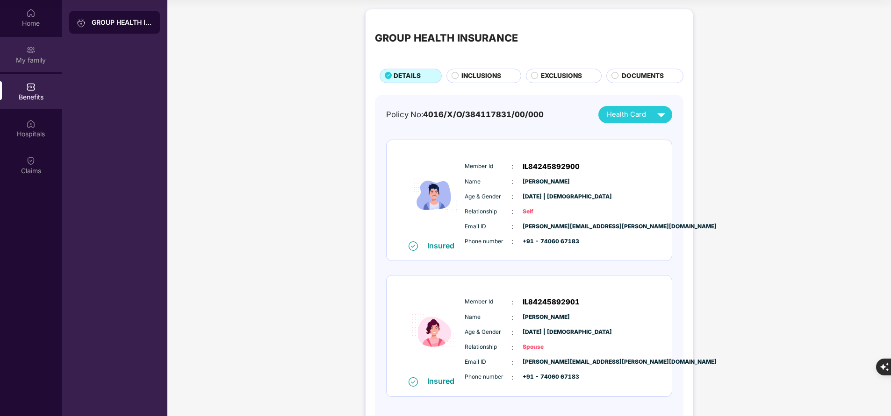
click at [31, 54] on img at bounding box center [30, 49] width 9 height 9
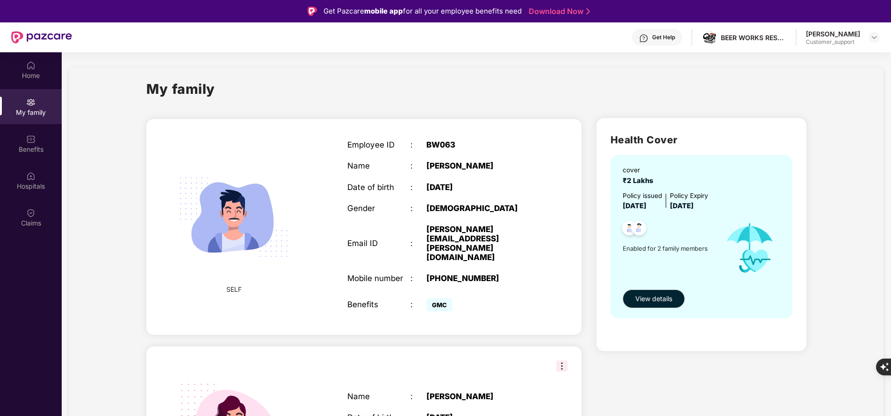
scroll to position [60, 0]
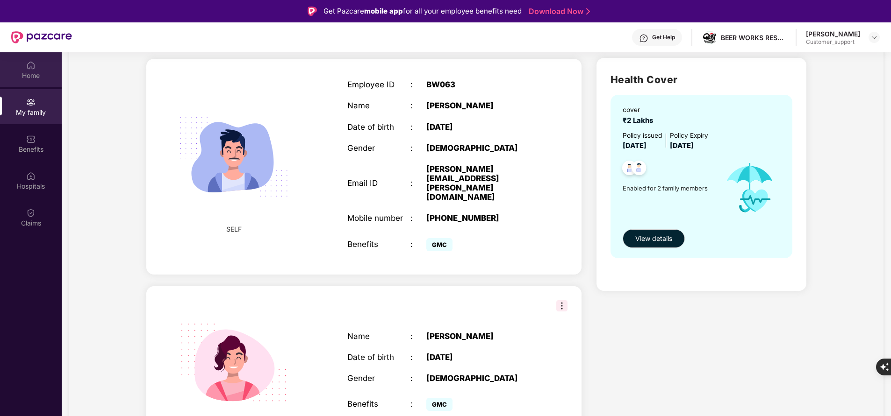
click at [33, 77] on div "Home" at bounding box center [31, 75] width 62 height 9
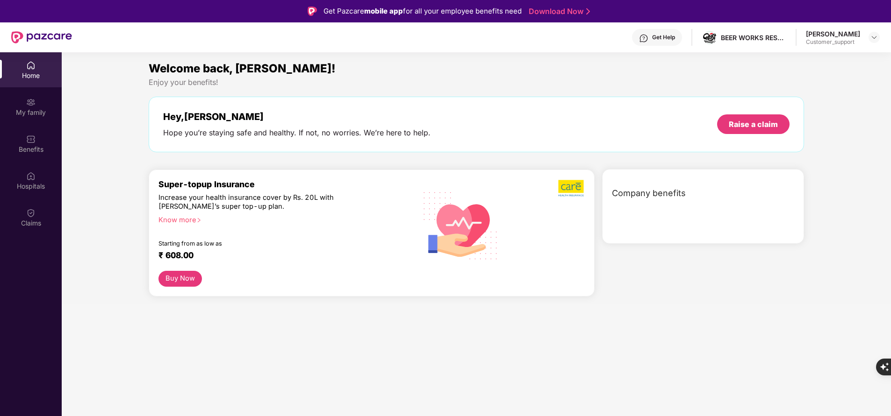
scroll to position [0, 0]
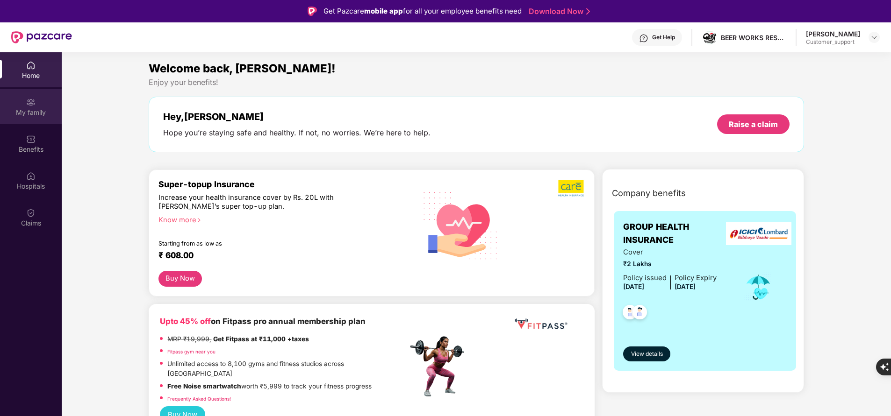
click at [30, 118] on div "My family" at bounding box center [31, 106] width 62 height 35
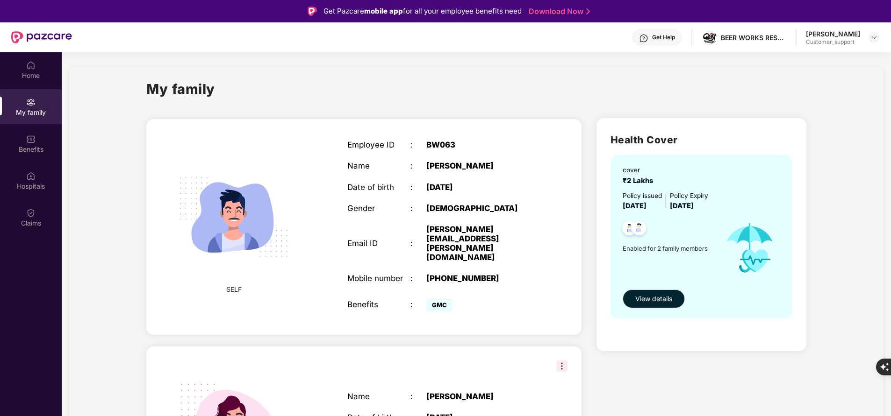
scroll to position [60, 0]
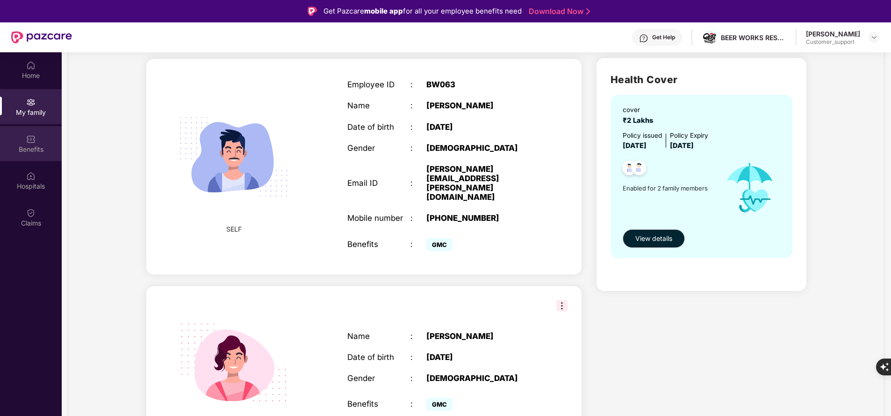
click at [33, 145] on div "Benefits" at bounding box center [31, 149] width 62 height 9
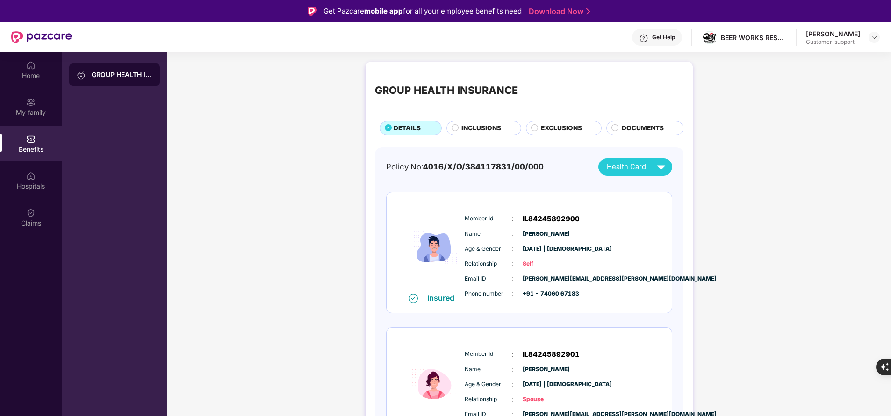
scroll to position [39, 0]
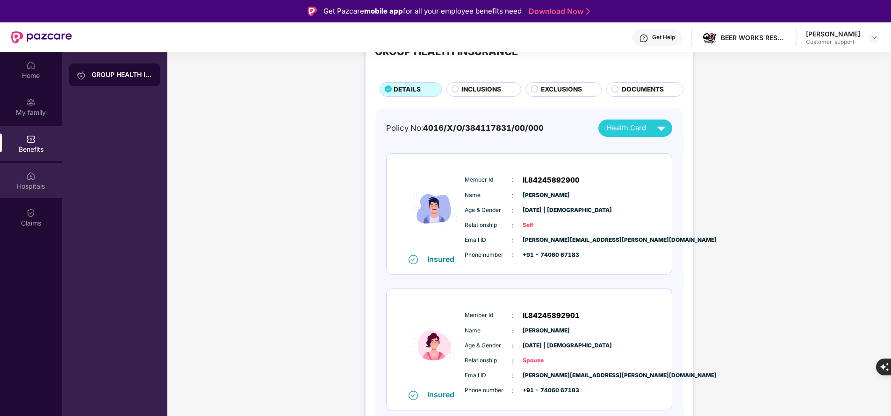
click at [38, 186] on div "Hospitals" at bounding box center [31, 185] width 62 height 9
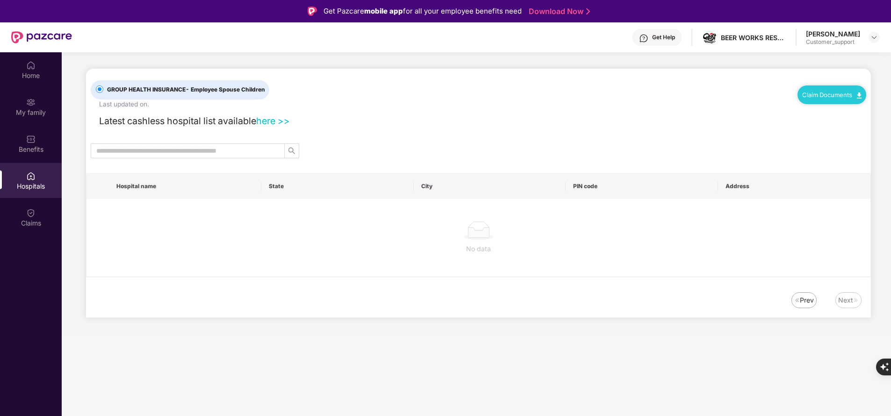
scroll to position [0, 0]
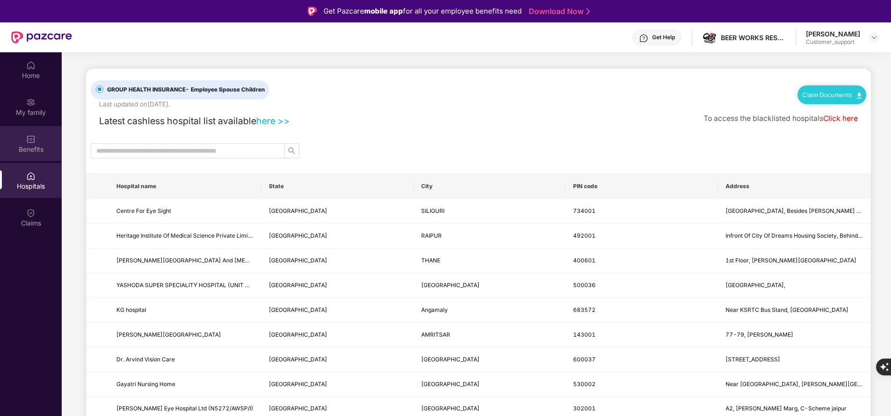
click at [36, 145] on div "Benefits" at bounding box center [31, 149] width 62 height 9
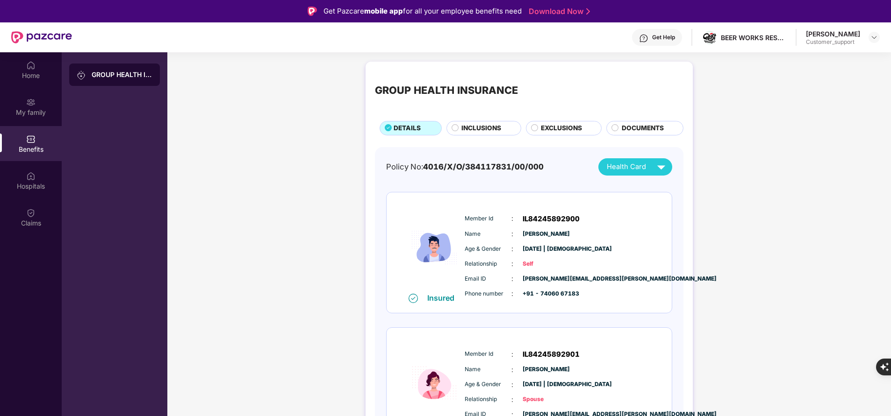
click at [465, 123] on div "INCLUSIONS" at bounding box center [483, 128] width 75 height 14
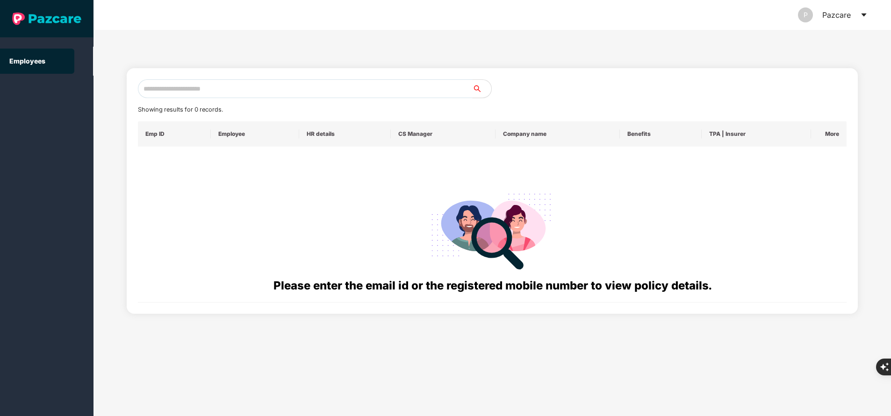
click at [270, 93] on input "text" at bounding box center [305, 88] width 335 height 19
paste input "**********"
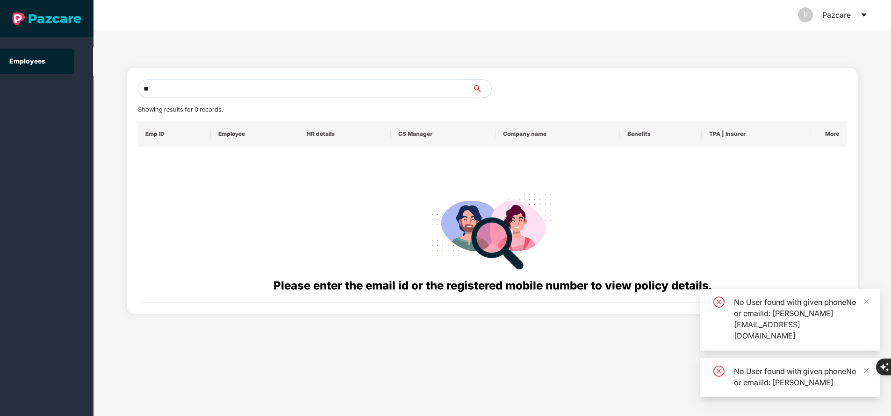
type input "*"
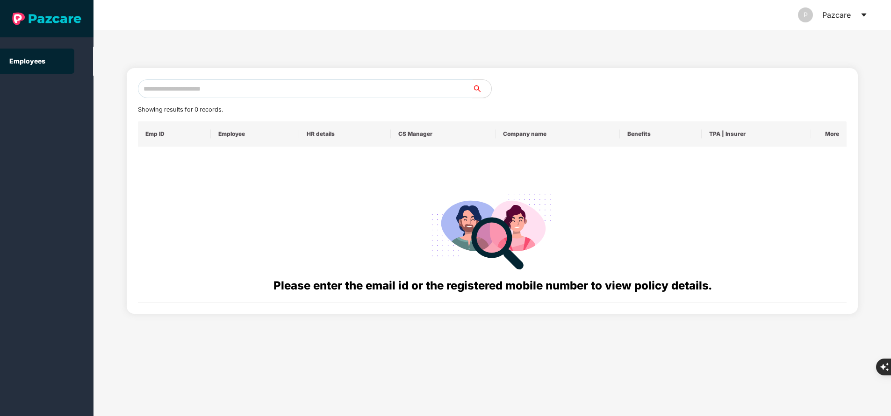
paste input "**********"
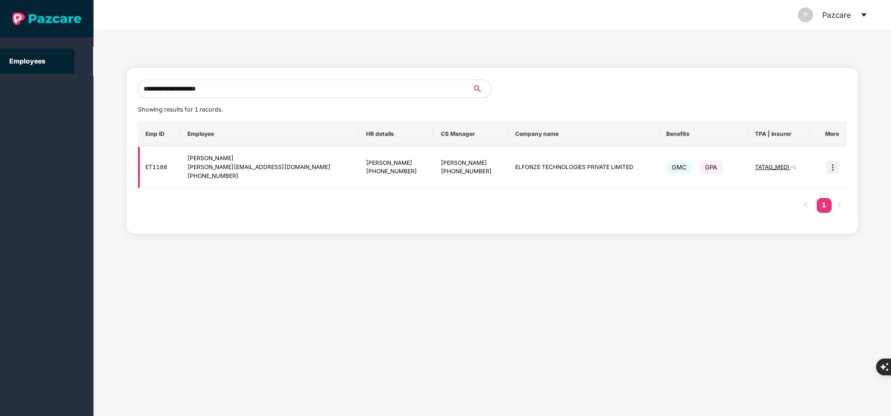
type input "**********"
click at [826, 171] on img at bounding box center [832, 167] width 13 height 13
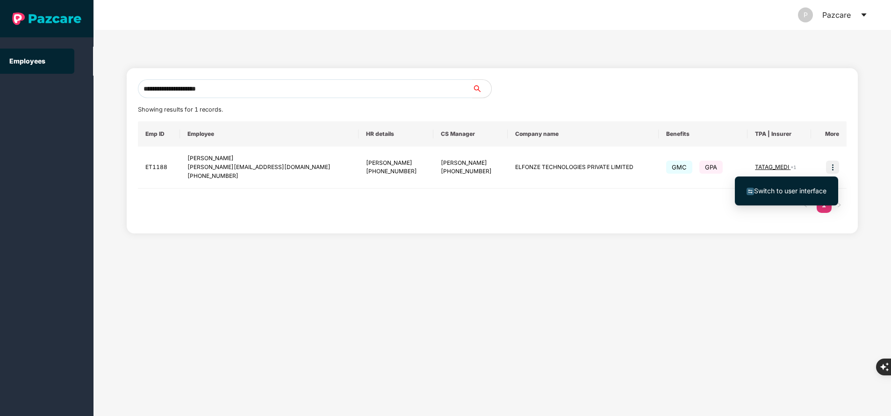
click at [815, 190] on span "Switch to user interface" at bounding box center [790, 191] width 72 height 8
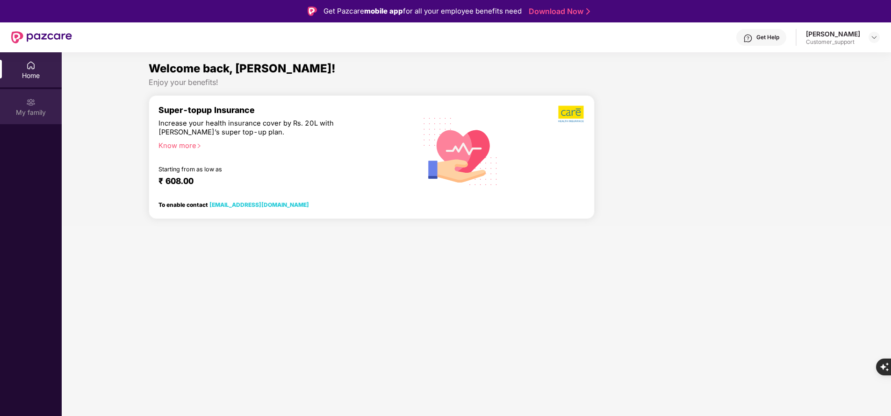
click at [44, 104] on div "My family" at bounding box center [31, 106] width 62 height 35
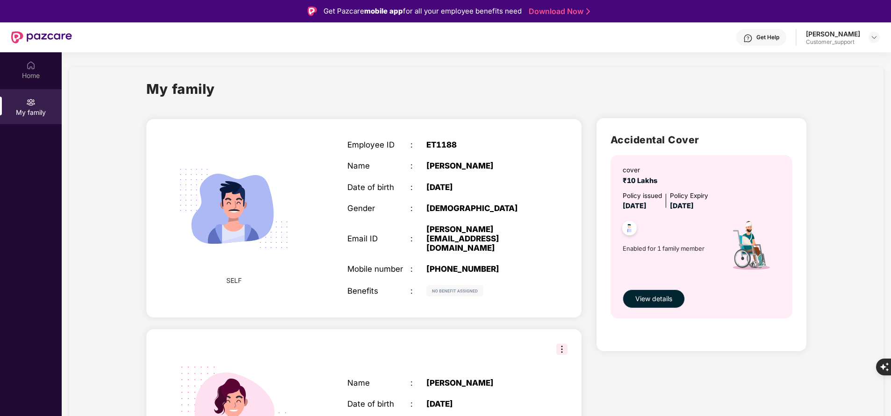
click at [762, 38] on div "Get Help" at bounding box center [767, 37] width 23 height 7
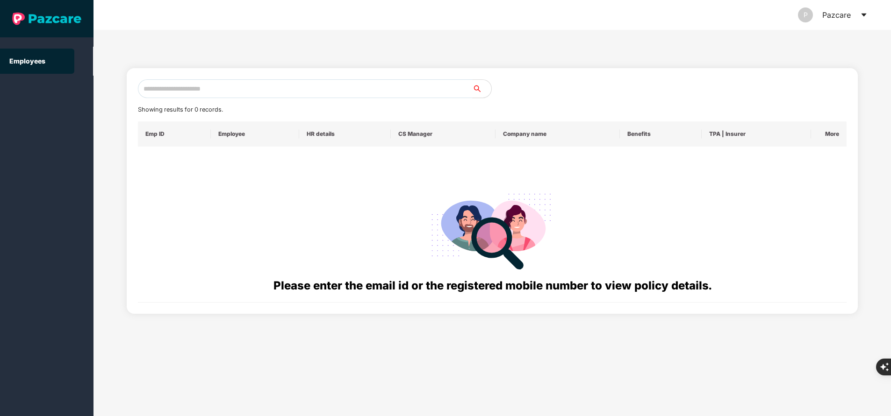
click at [327, 92] on input "text" at bounding box center [305, 88] width 335 height 19
paste input "**********"
type input "**********"
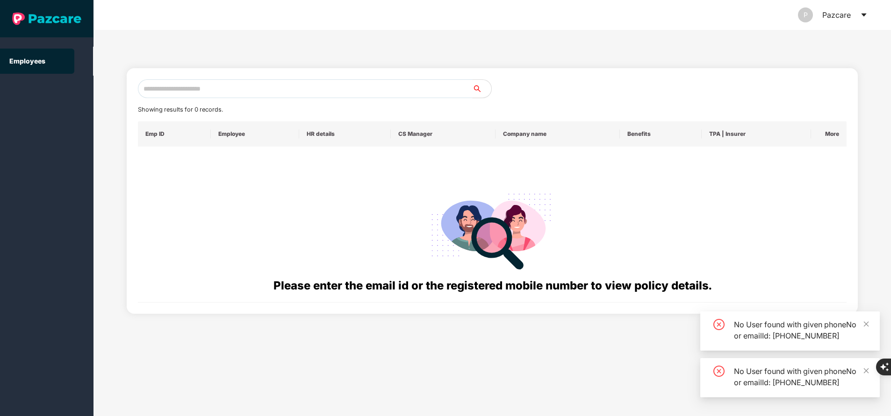
type input "*"
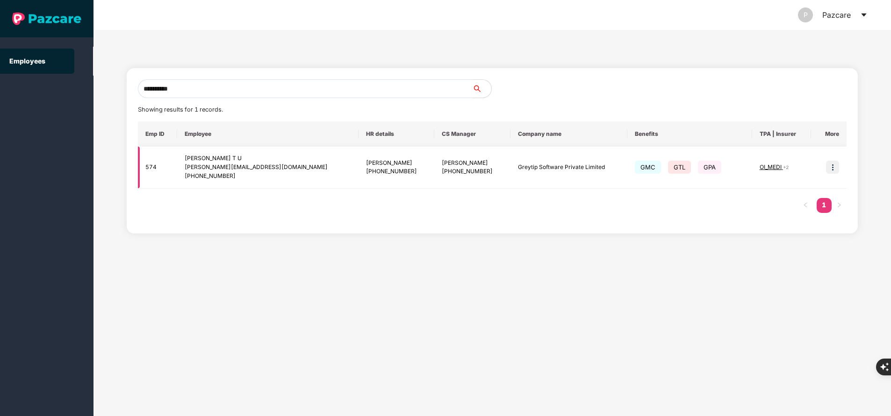
type input "**********"
click at [833, 166] on img at bounding box center [832, 167] width 13 height 13
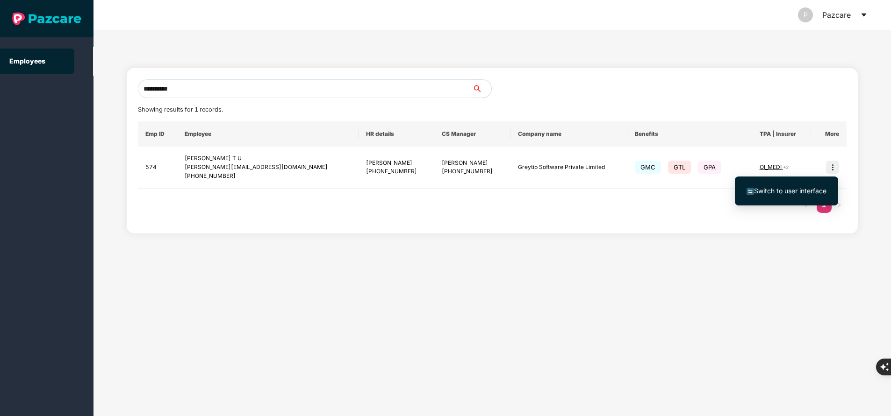
click at [787, 197] on li "Switch to user interface" at bounding box center [786, 191] width 103 height 20
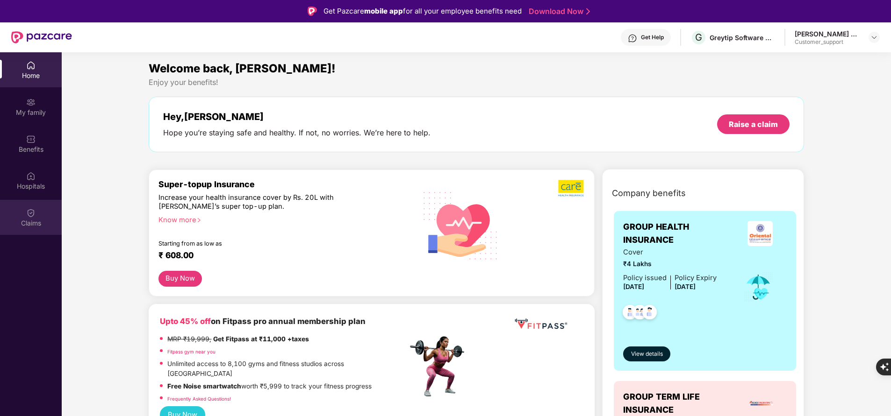
click at [36, 216] on div "Claims" at bounding box center [31, 217] width 62 height 35
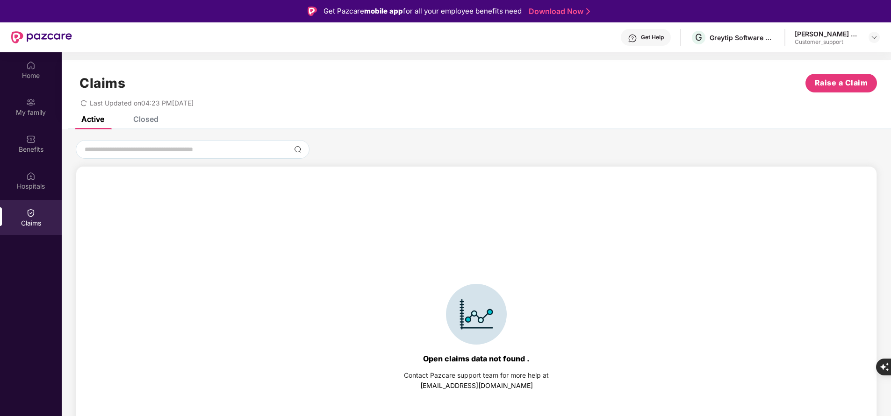
click at [140, 118] on div "Closed" at bounding box center [145, 119] width 25 height 9
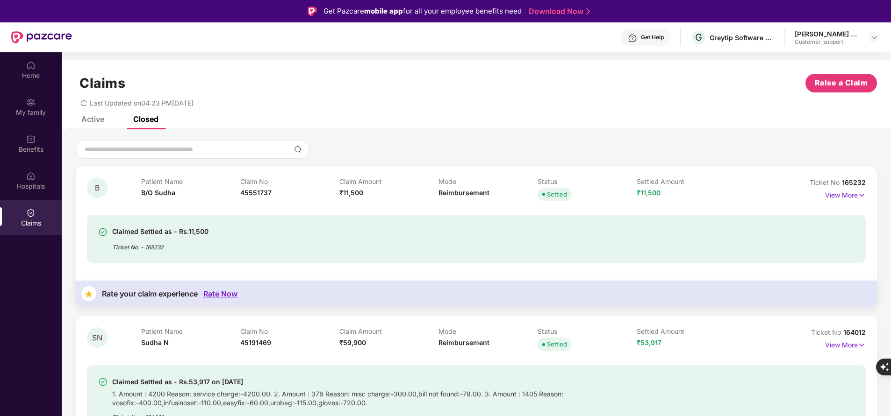
scroll to position [18, 0]
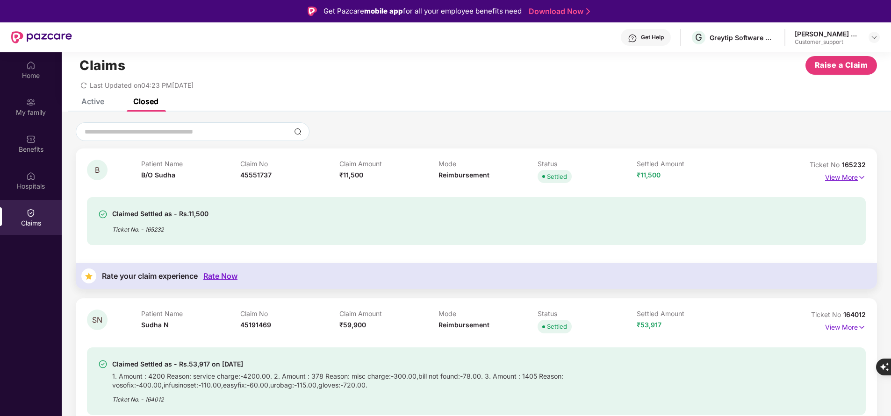
click at [846, 180] on p "View More" at bounding box center [845, 176] width 41 height 13
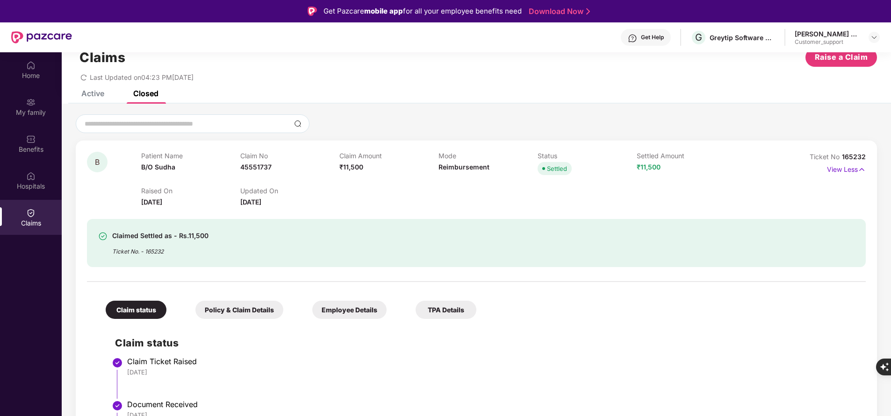
scroll to position [0, 0]
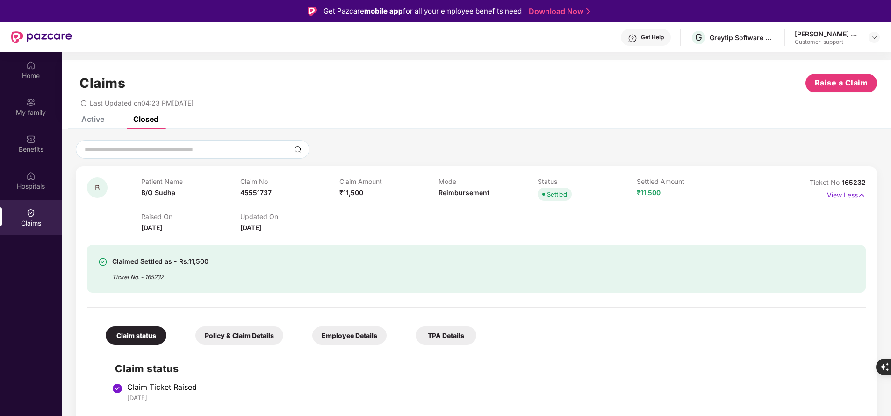
click at [517, 235] on div "Claimed Settled as - Rs.11,500 Ticket No. - 165232" at bounding box center [476, 263] width 779 height 60
click at [41, 117] on div "My family" at bounding box center [31, 106] width 62 height 35
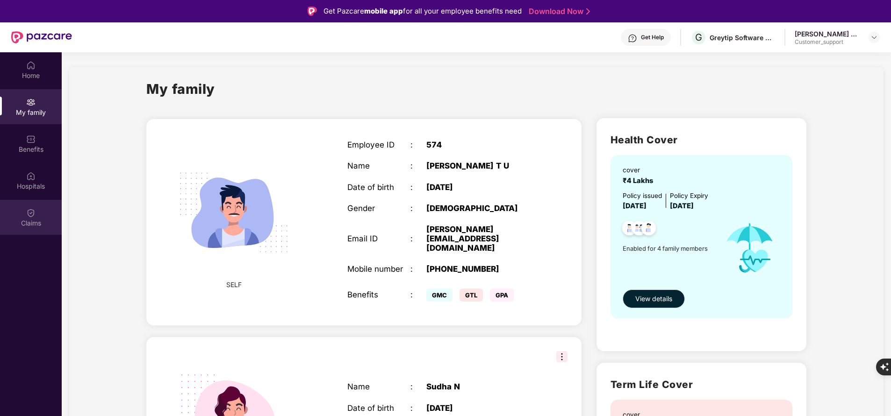
click at [43, 219] on div "Claims" at bounding box center [31, 223] width 62 height 9
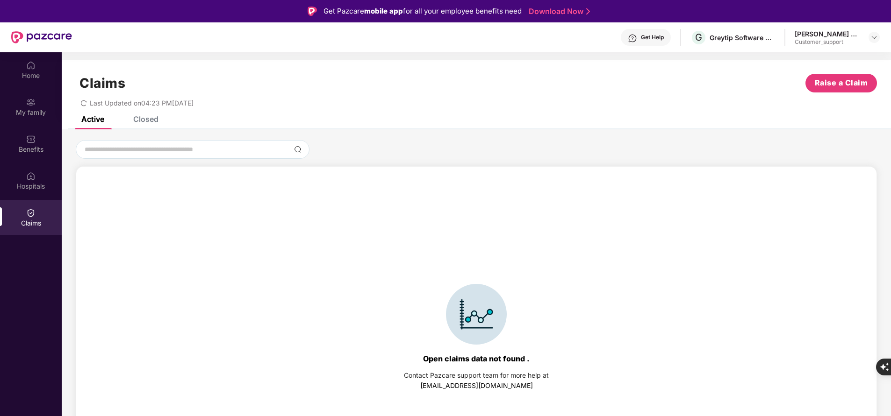
click at [146, 114] on div "Claims Raise a Claim Last Updated on 04:23 PM[DATE]" at bounding box center [476, 88] width 829 height 57
click at [147, 119] on div "Closed" at bounding box center [145, 119] width 25 height 9
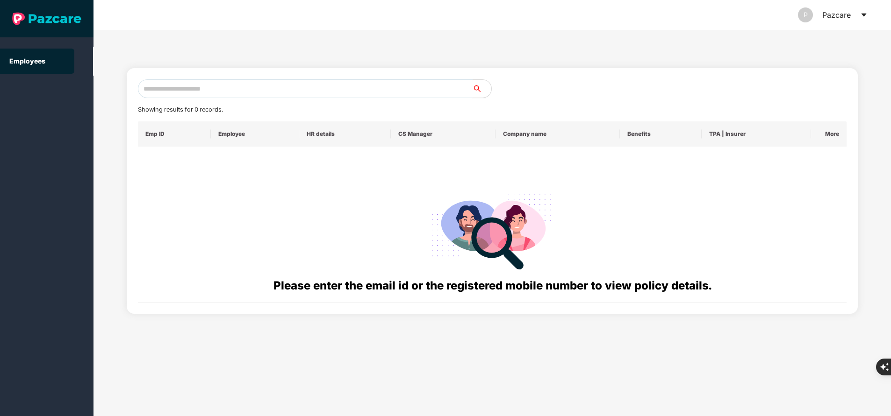
click at [210, 86] on input "text" at bounding box center [305, 88] width 335 height 19
paste input "**********"
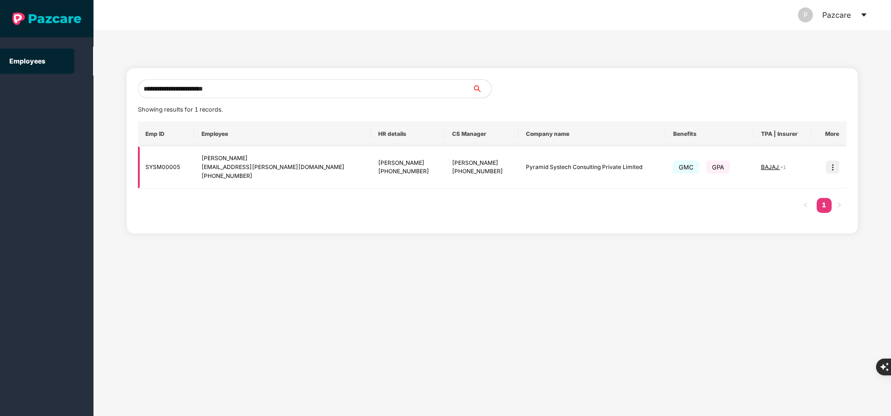
type input "**********"
click at [831, 165] on img at bounding box center [832, 167] width 13 height 13
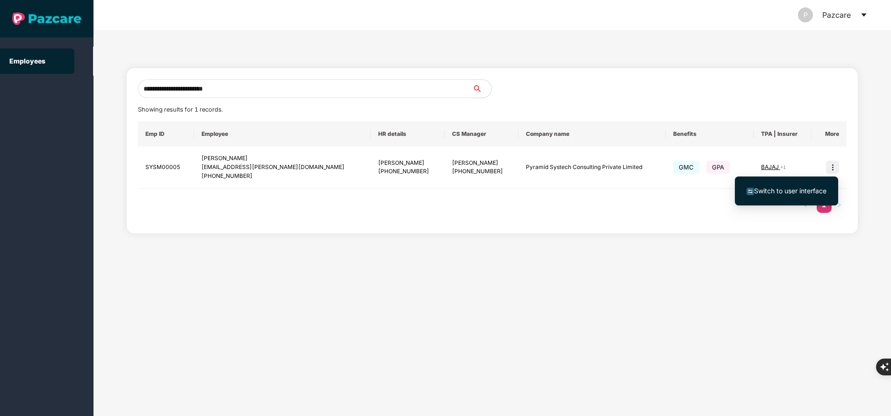
click at [807, 194] on span "Switch to user interface" at bounding box center [790, 191] width 72 height 8
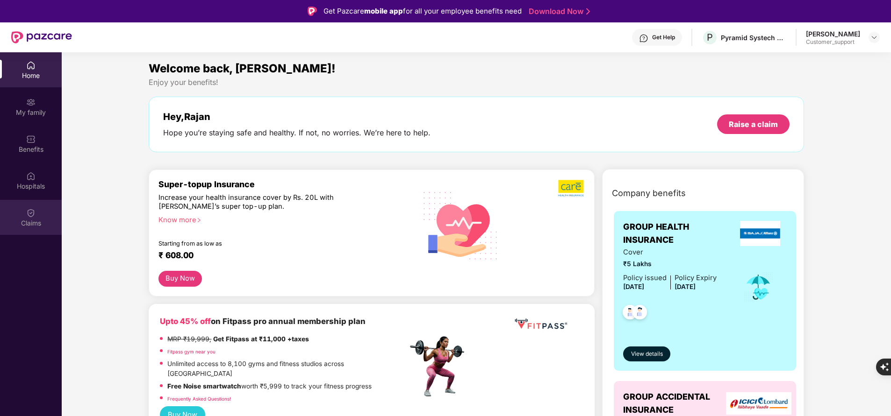
click at [32, 221] on div "Claims" at bounding box center [31, 223] width 62 height 9
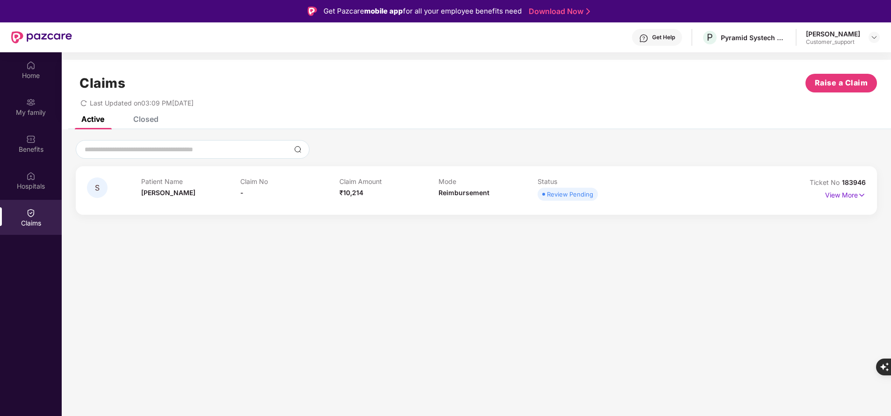
click at [853, 183] on span "183946" at bounding box center [854, 183] width 24 height 8
copy div "No 183946"
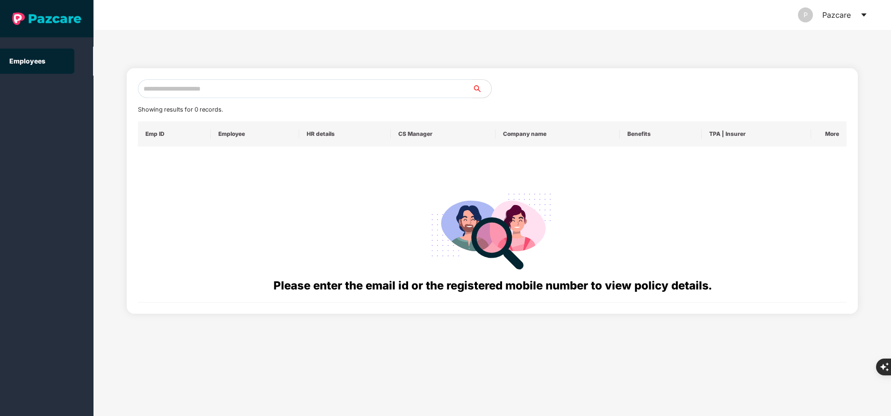
click at [202, 88] on input "text" at bounding box center [305, 88] width 335 height 19
paste input "**********"
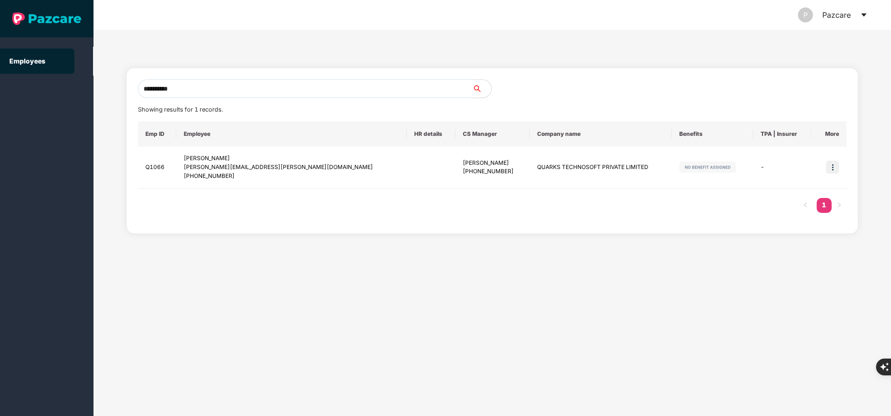
type input "**********"
